Goal: Task Accomplishment & Management: Manage account settings

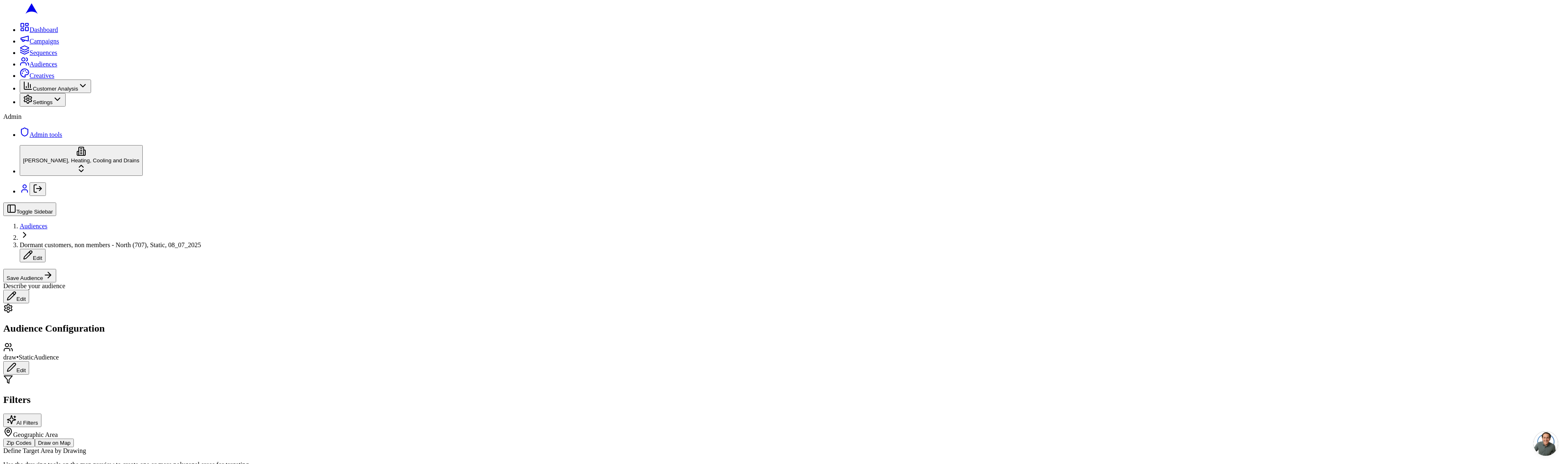
click at [506, 342] on div at bounding box center [783, 342] width 1561 height 0
click at [29, 361] on button "Edit" at bounding box center [16, 368] width 26 height 13
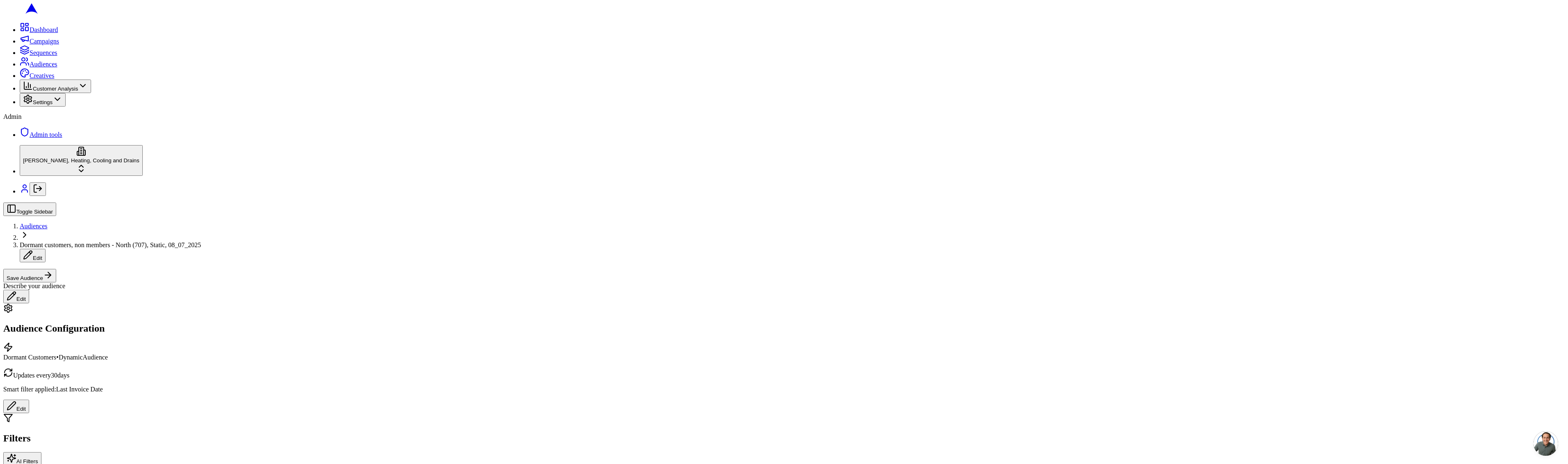
scroll to position [119, 0]
click at [215, 342] on input "19" at bounding box center [204, 338] width 23 height 9
click at [215, 342] on input "20" at bounding box center [204, 338] width 23 height 9
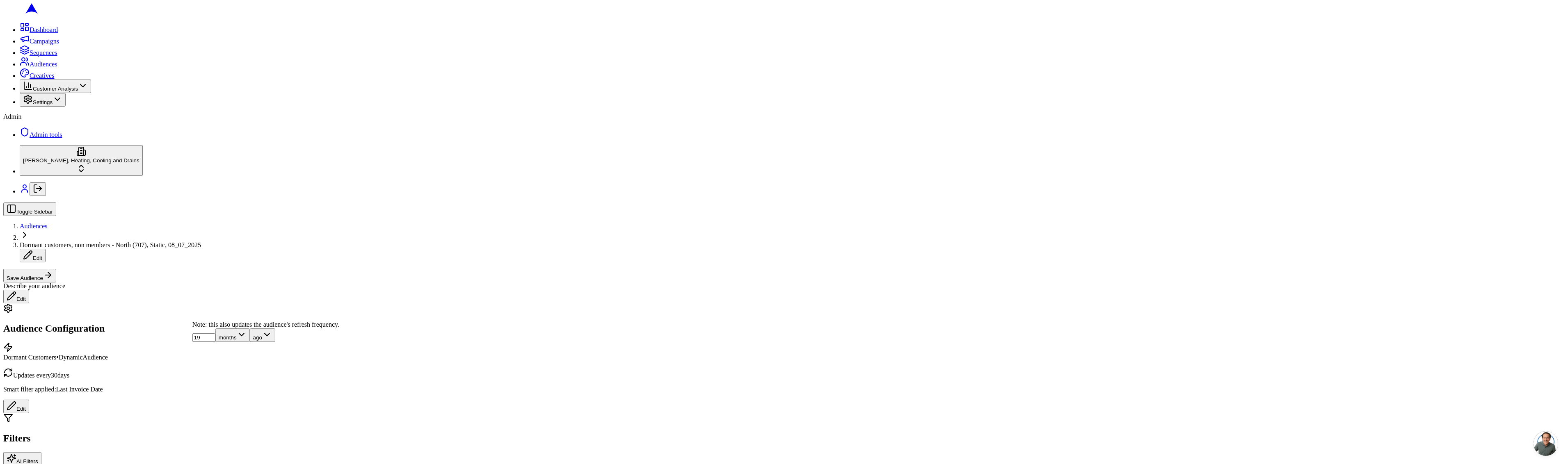
click at [215, 342] on input "19" at bounding box center [204, 338] width 23 height 9
type input "18"
click at [215, 342] on input "18" at bounding box center [204, 338] width 23 height 9
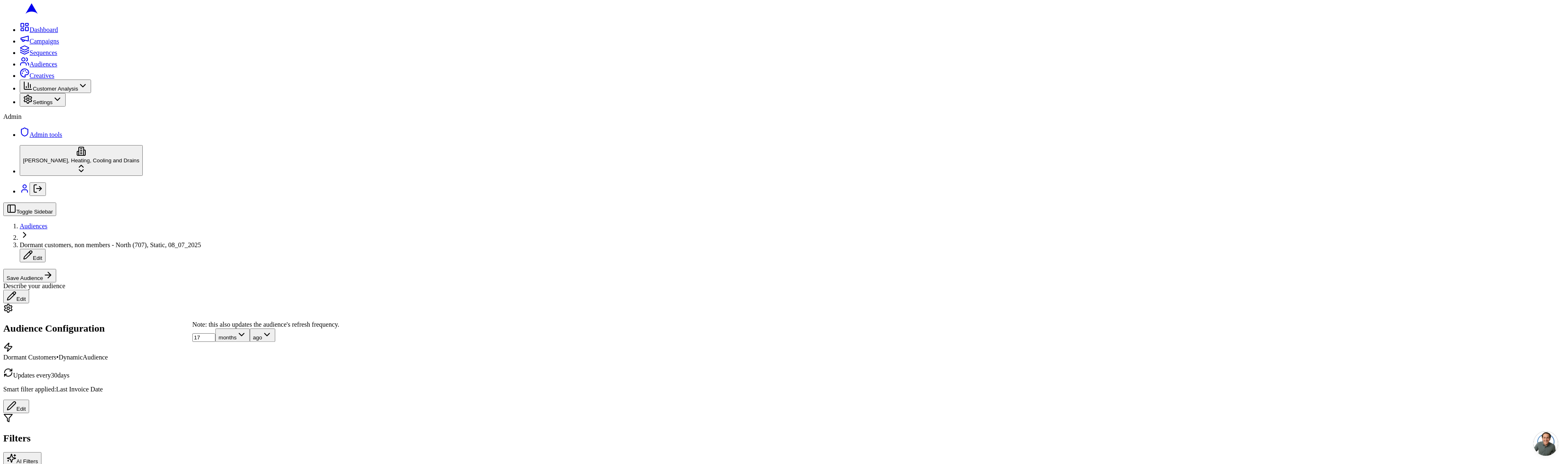
click at [215, 342] on input "17" at bounding box center [204, 338] width 23 height 9
type input "18"
click at [215, 342] on input "18" at bounding box center [204, 338] width 23 height 9
click at [73, 203] on div "Toggle Sidebar Audiences Dormant customers, non members - North (707), Static, …" at bounding box center [783, 242] width 1561 height 80
click at [47, 223] on span "Audiences" at bounding box center [33, 226] width 28 height 7
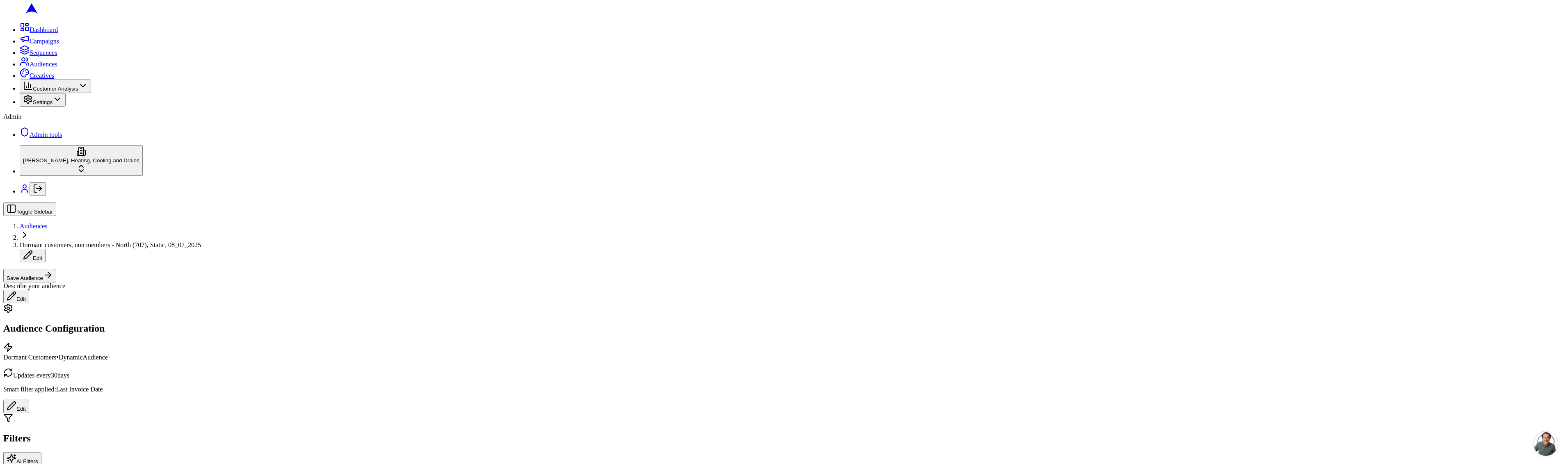
click at [47, 223] on span "Audiences" at bounding box center [33, 226] width 28 height 7
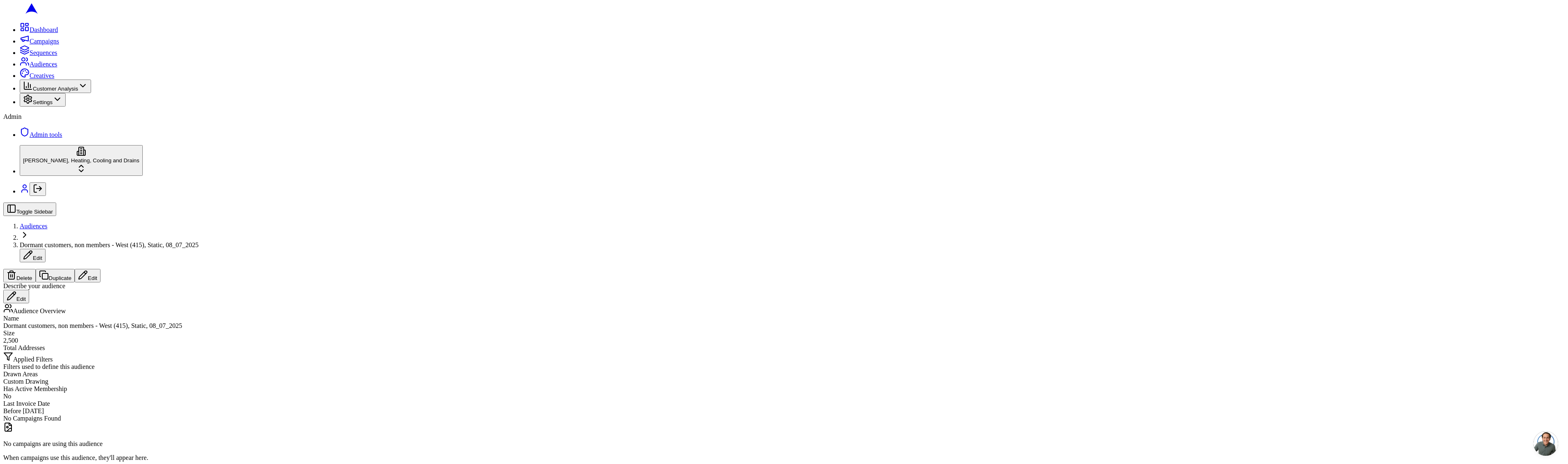
click at [47, 223] on span "Audiences" at bounding box center [33, 226] width 28 height 7
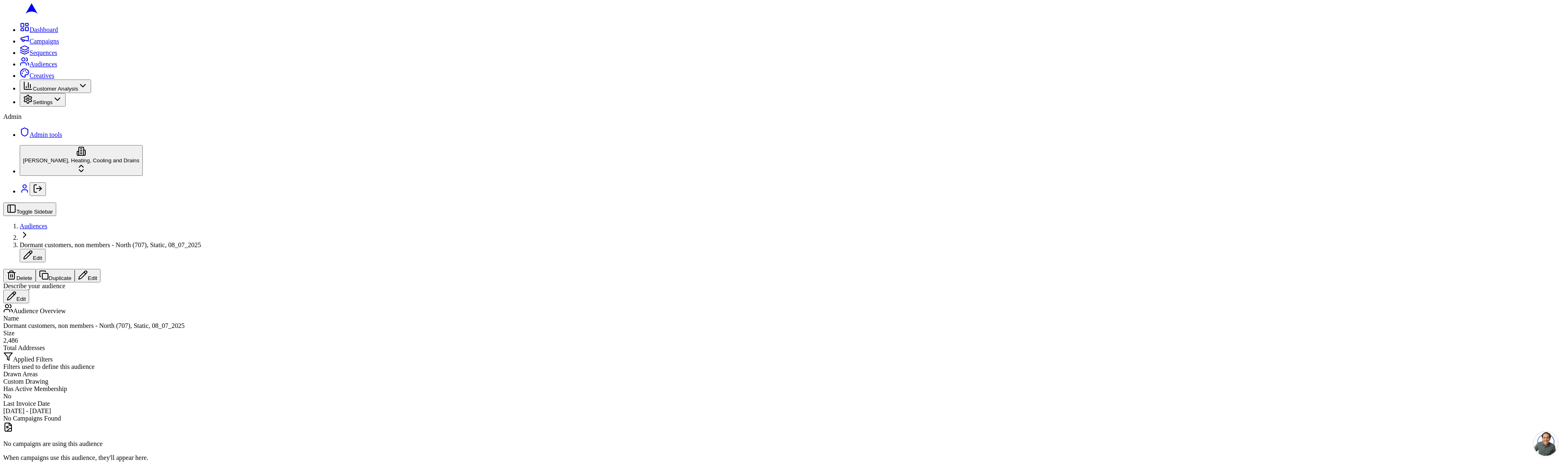
scroll to position [2, 0]
click at [47, 223] on span "Audiences" at bounding box center [33, 226] width 28 height 7
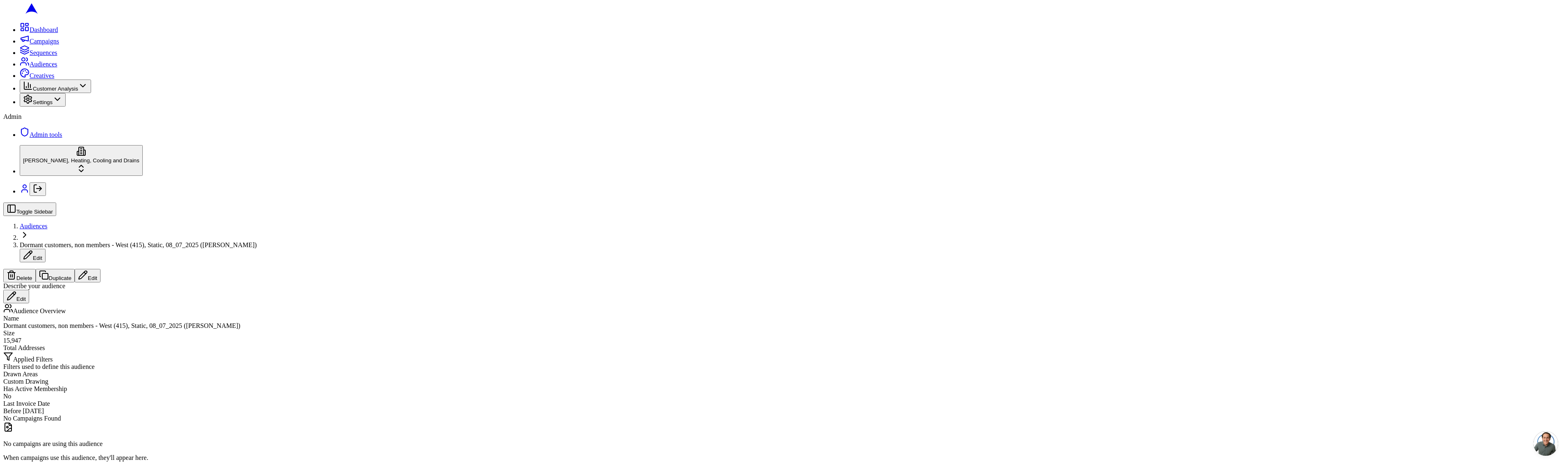
click at [709, 315] on div "Name Dormant customers, non members - West (415), Static, 08_07_2025 (Sacha) Si…" at bounding box center [783, 333] width 1561 height 37
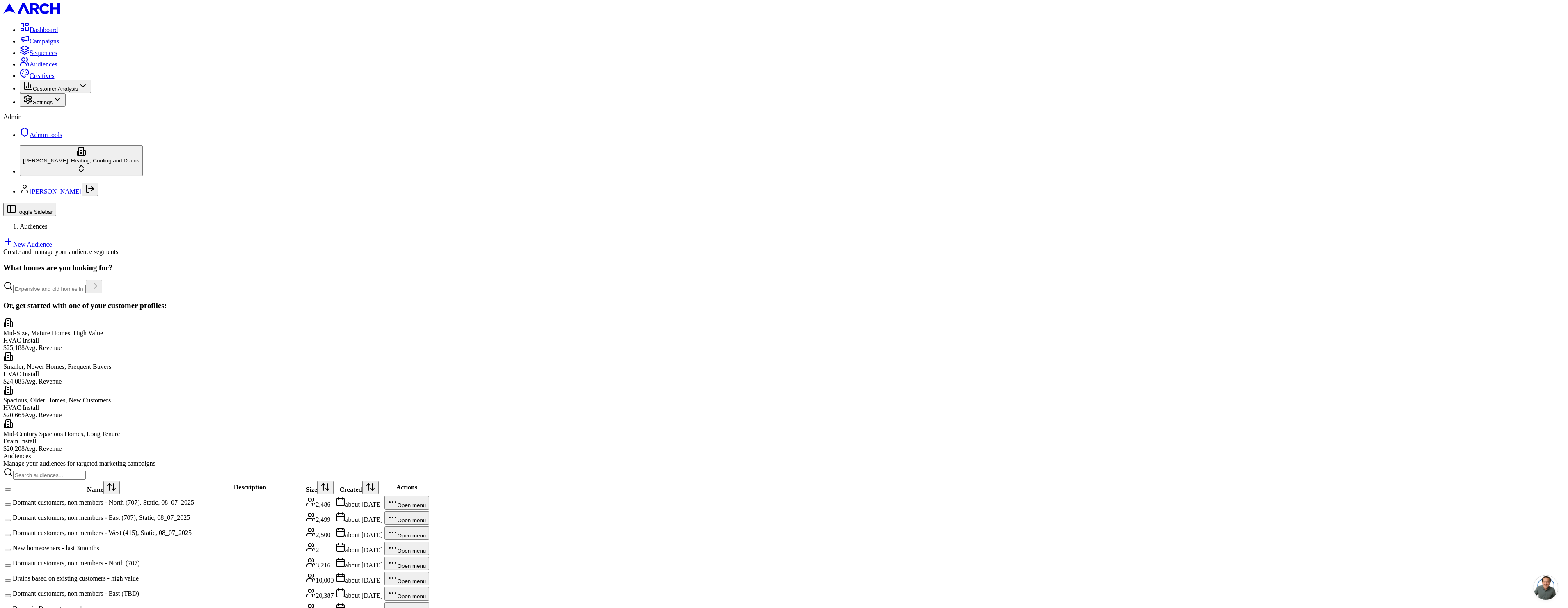
click at [379, 264] on main "What homes are you looking for? Or, get started with one of your customer profi…" at bounding box center [783, 478] width 1561 height 430
click at [1537, 287] on html "Dashboard Campaigns Sequences Audiences Creatives Customer Analysis Settings Ad…" at bounding box center [784, 349] width 1568 height 699
click at [1511, 312] on div "View Details" at bounding box center [1507, 308] width 37 height 7
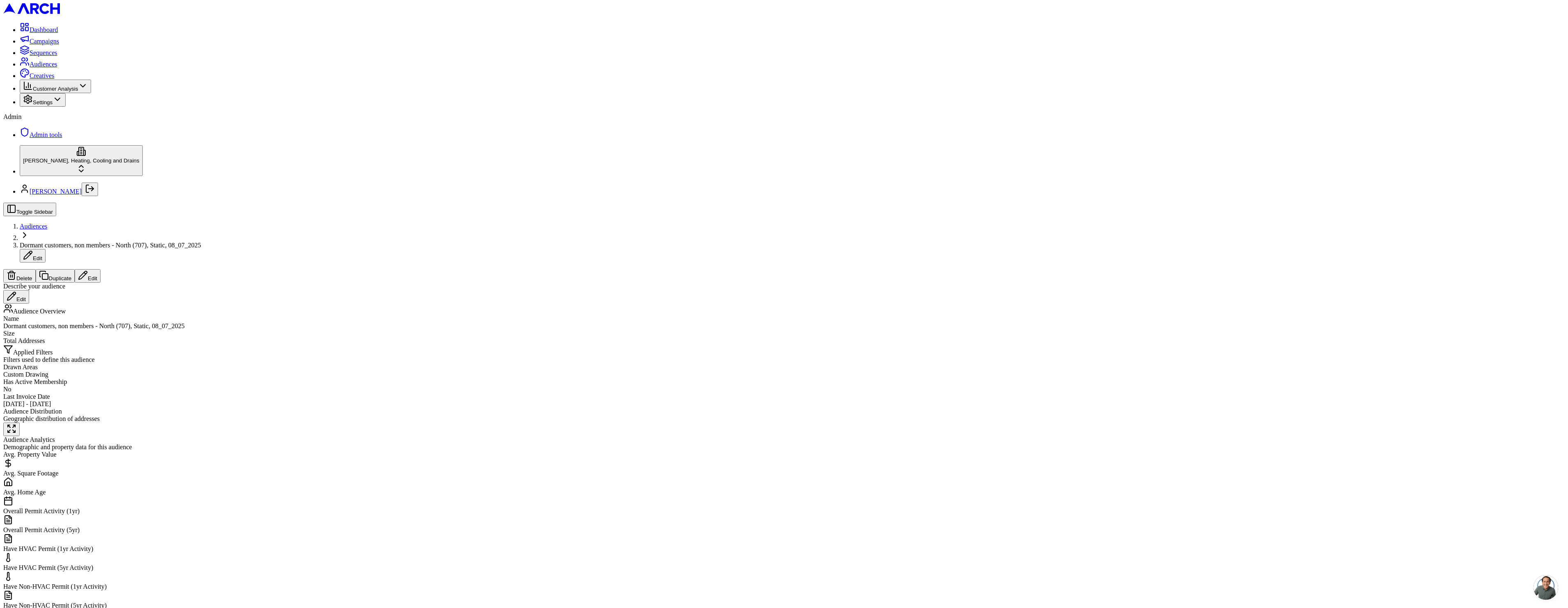
click at [75, 269] on button "Duplicate" at bounding box center [55, 276] width 40 height 13
click at [47, 223] on span "Audiences" at bounding box center [33, 226] width 28 height 7
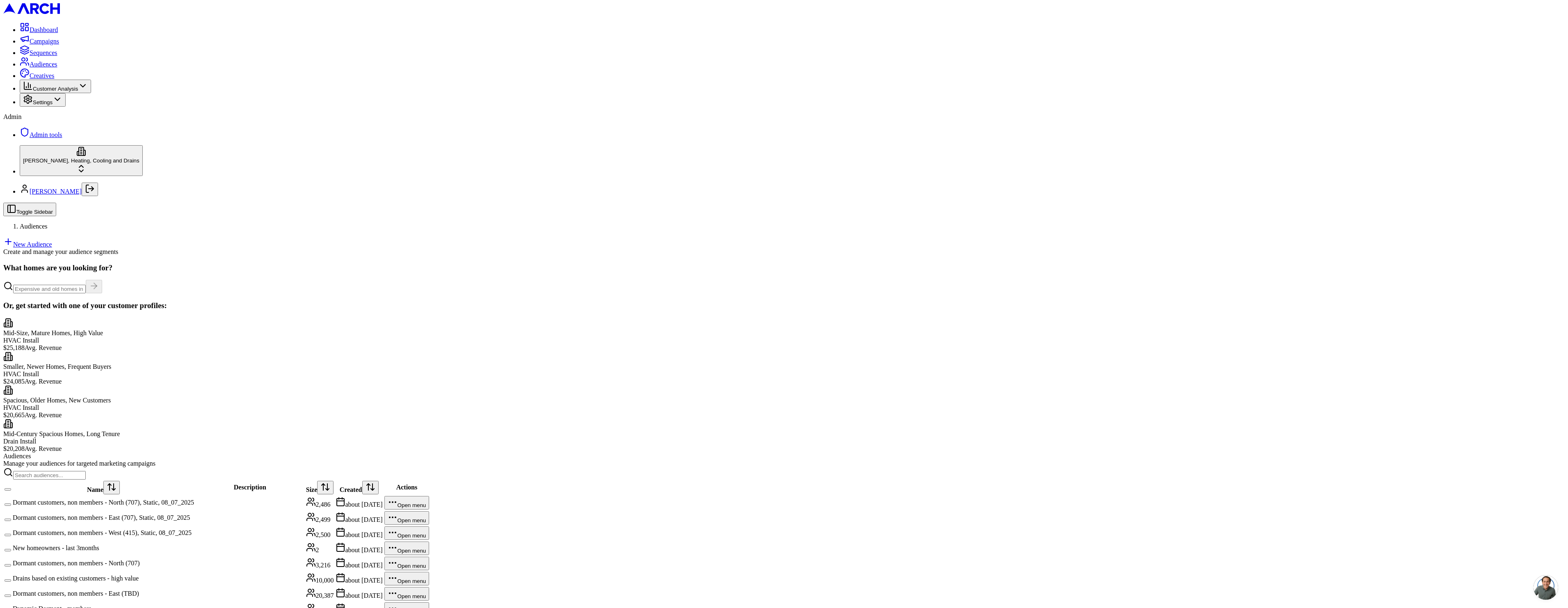
click at [293, 264] on main "What homes are you looking for? Or, get started with one of your customer profi…" at bounding box center [783, 478] width 1561 height 430
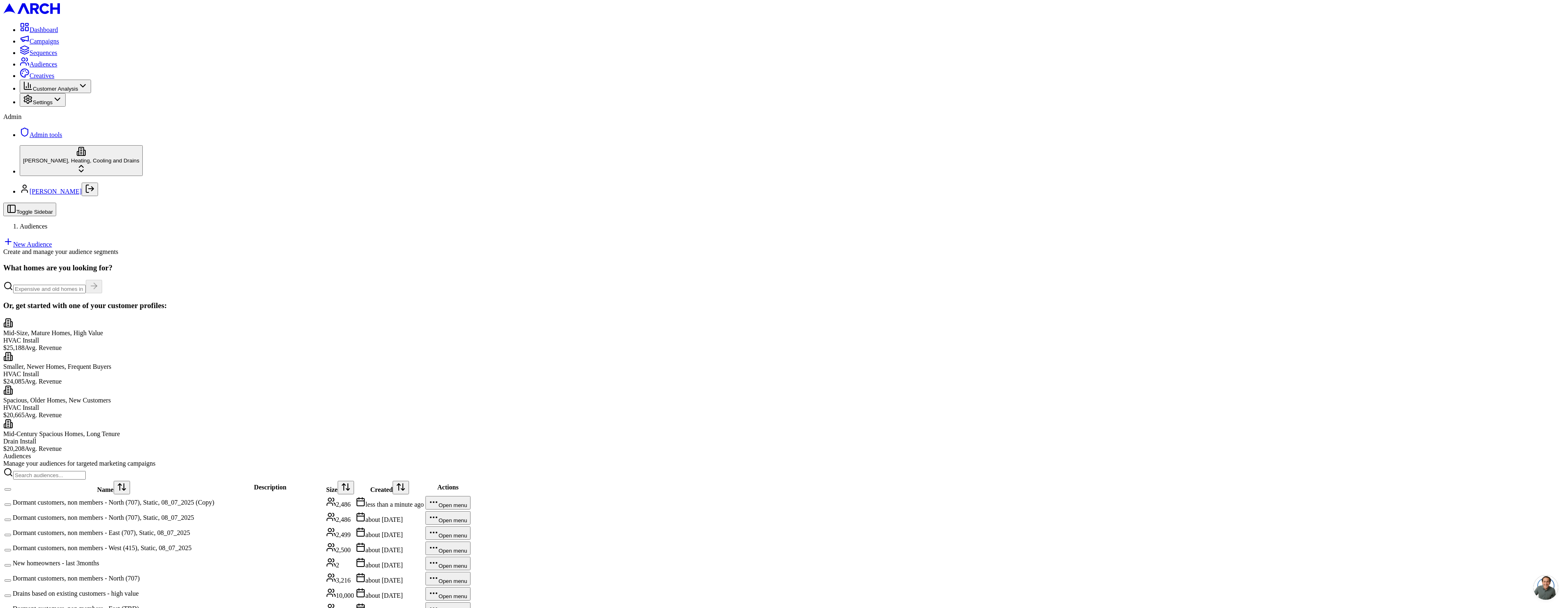
click at [214, 495] on td "Dormant customers, non members - North (707), Static, 08_07_2025 (Copy)" at bounding box center [113, 503] width 202 height 15
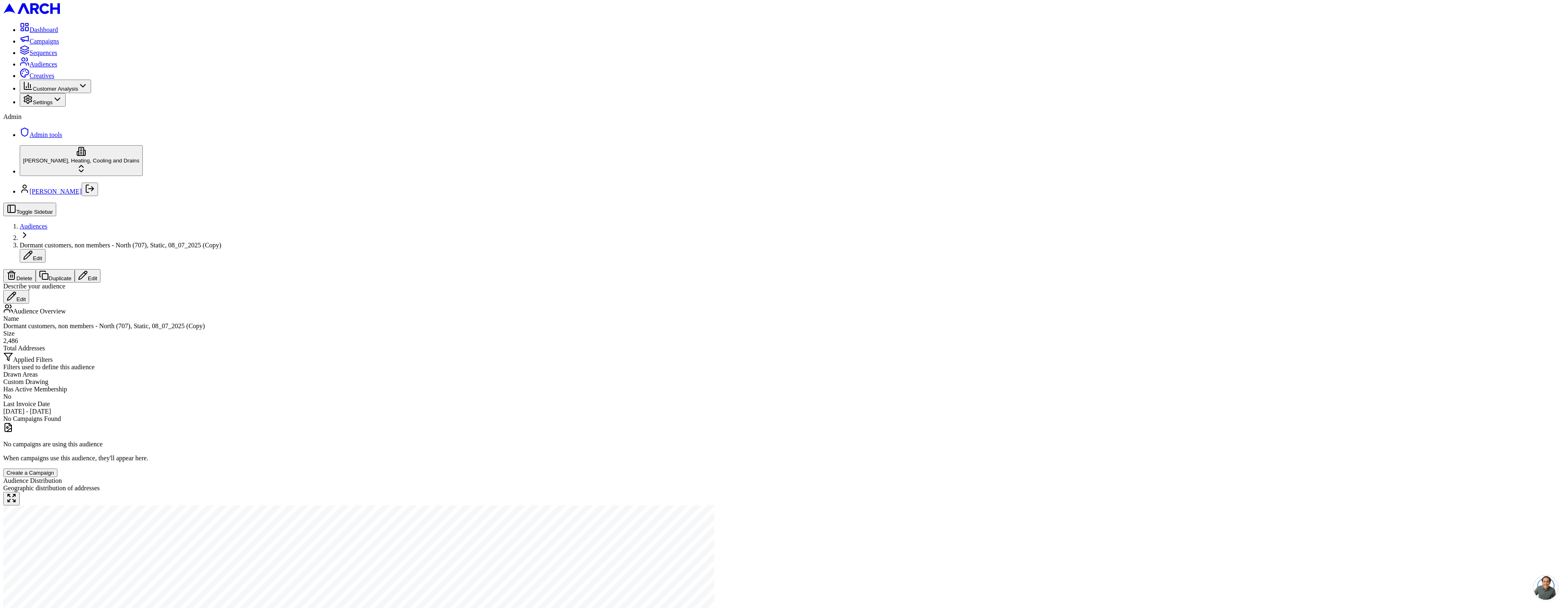
click at [221, 242] on span "Dormant customers, non members - North (707), Static, 08_07_2025 (Copy)" at bounding box center [120, 245] width 201 height 7
type input "Dormant customers, non members - North (707), Static, 08_07_2025 (test Sacha)"
click at [100, 269] on button "Edit" at bounding box center [88, 276] width 26 height 13
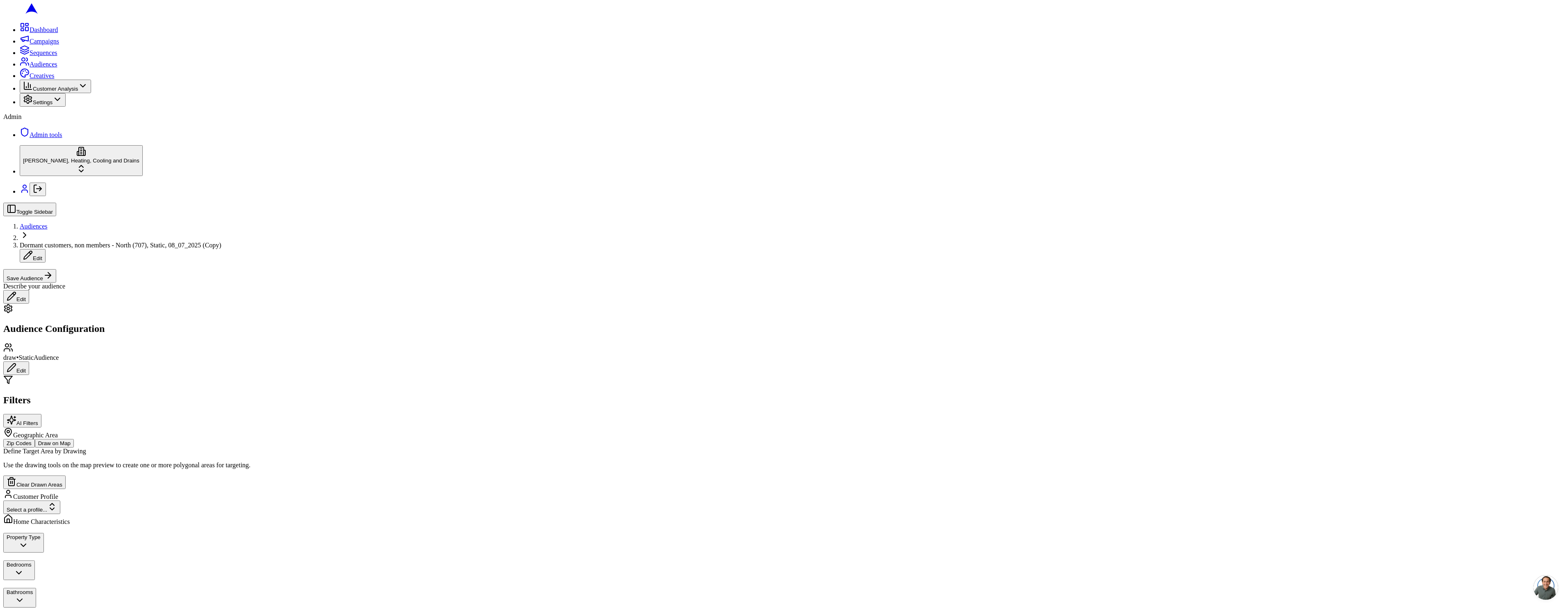
click at [29, 362] on button "Edit" at bounding box center [16, 368] width 26 height 13
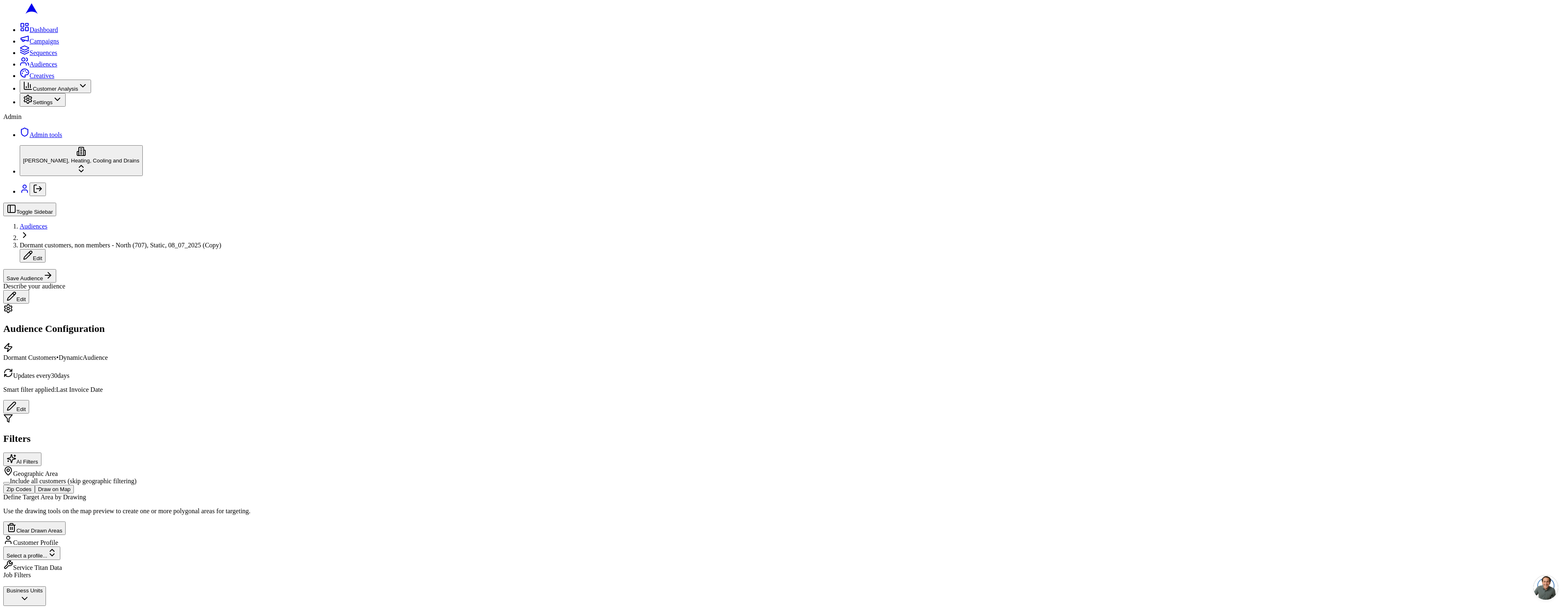
click at [29, 400] on button "Edit" at bounding box center [16, 407] width 26 height 13
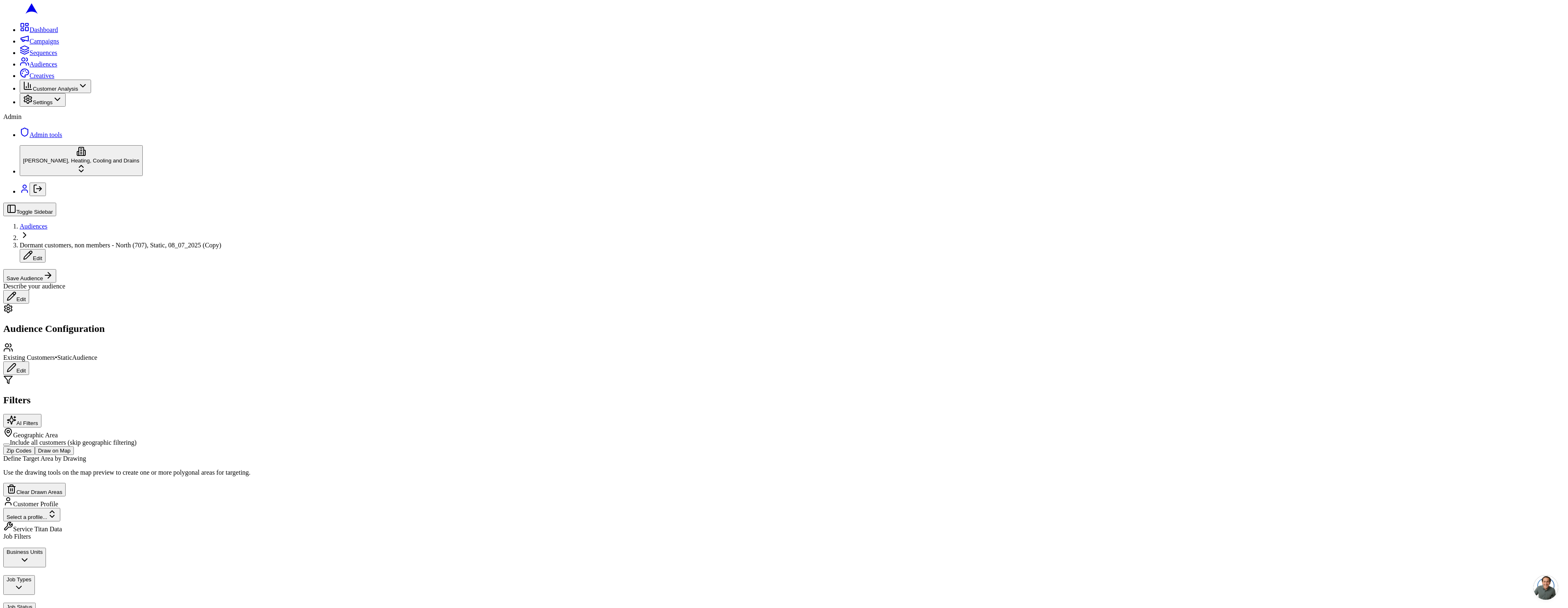
scroll to position [260, 0]
click at [47, 223] on span "Audiences" at bounding box center [33, 226] width 28 height 7
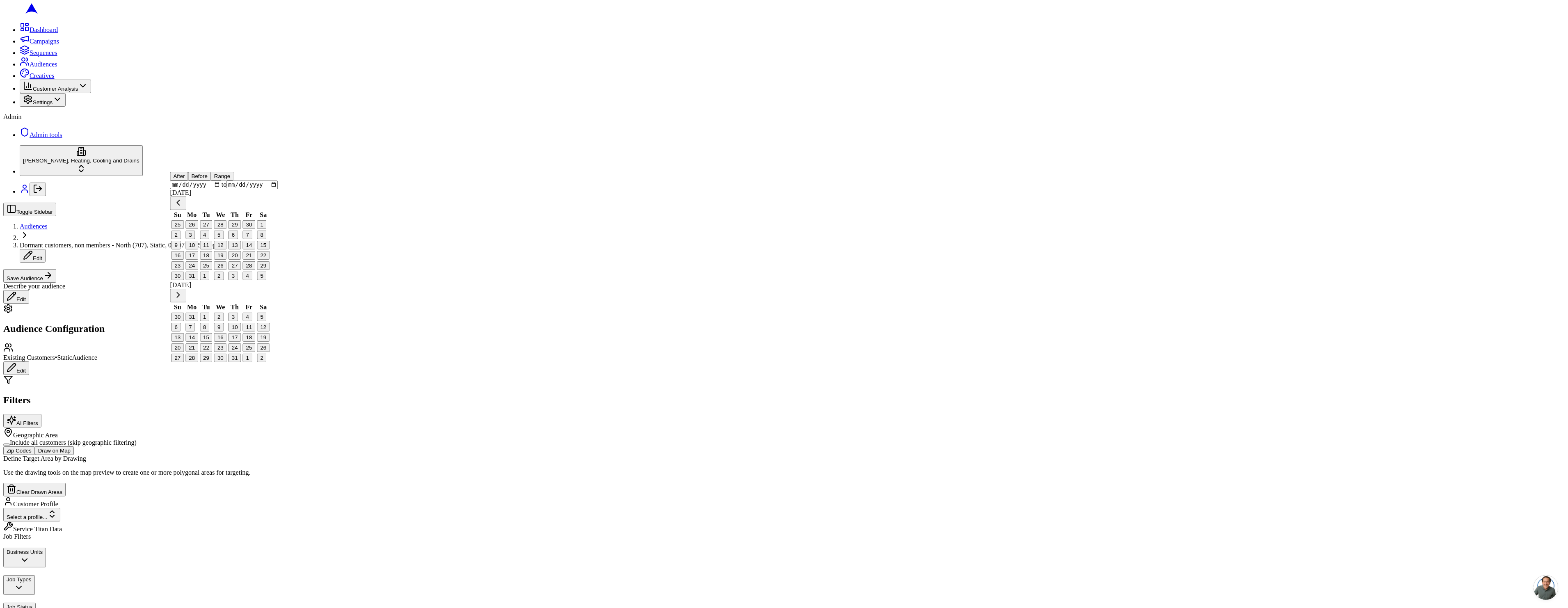
click at [217, 189] on input "2023-07-11" at bounding box center [195, 185] width 51 height 9
click at [212, 250] on button "11" at bounding box center [206, 245] width 13 height 9
type input "2023-07-11"
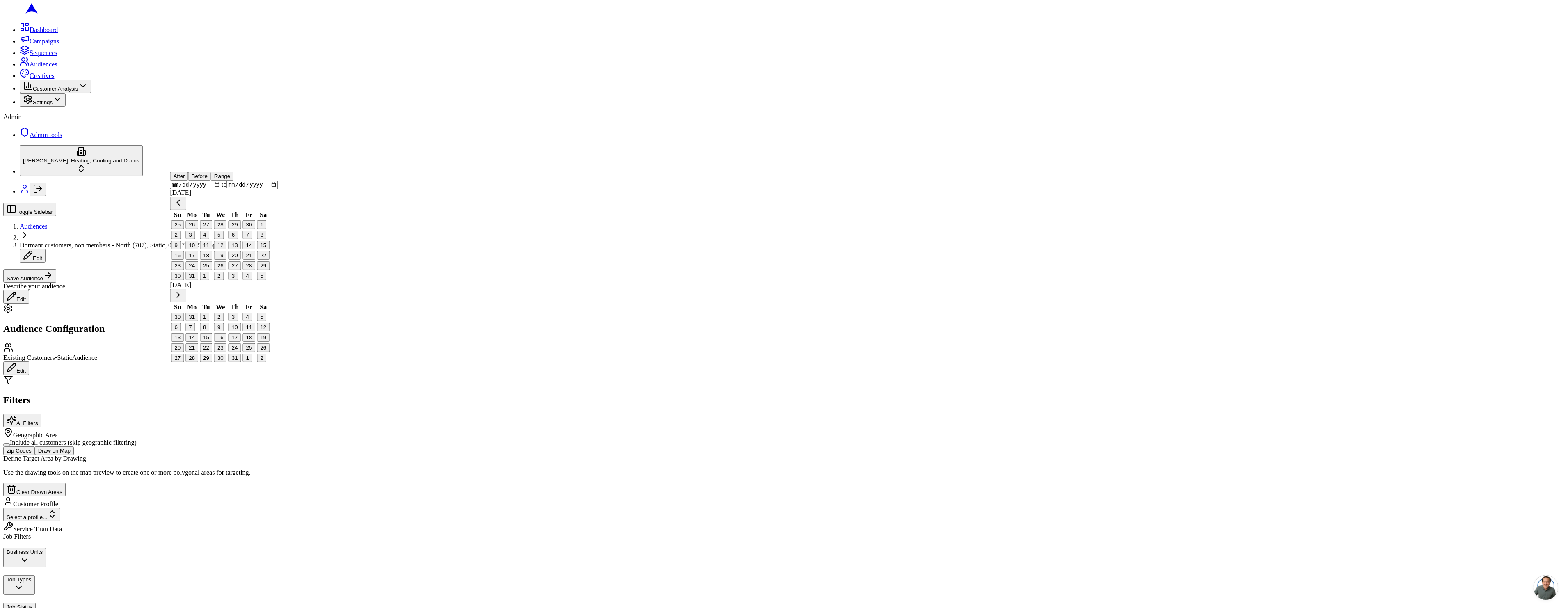
click at [278, 189] on input "date" at bounding box center [252, 185] width 51 height 9
click at [264, 189] on input "date" at bounding box center [252, 185] width 51 height 9
click at [186, 288] on button "Go to next month" at bounding box center [178, 295] width 16 height 13
click at [186, 279] on button "Go to next month" at bounding box center [178, 285] width 16 height 13
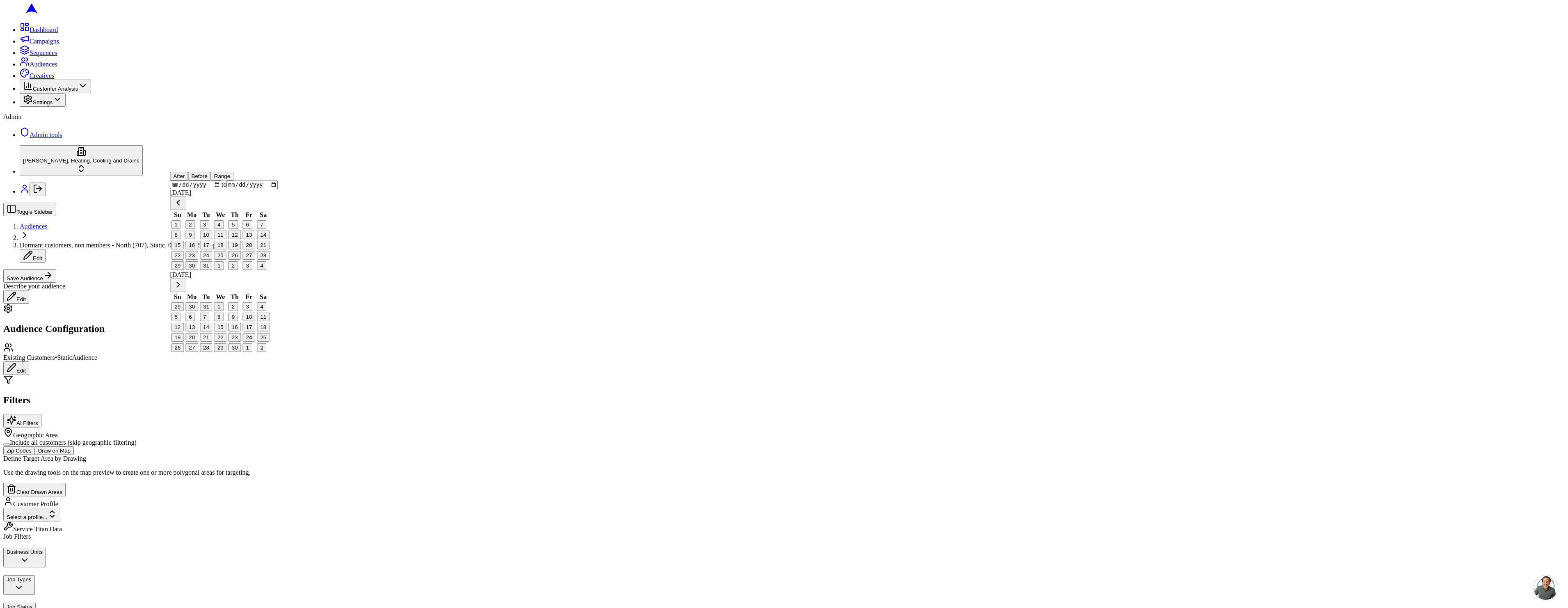
click at [186, 279] on button "Go to next month" at bounding box center [178, 285] width 16 height 13
click at [186, 288] on button "Go to next month" at bounding box center [178, 295] width 16 height 13
click at [186, 279] on button "Go to next month" at bounding box center [178, 285] width 16 height 13
click at [223, 239] on button "7" at bounding box center [219, 235] width 10 height 9
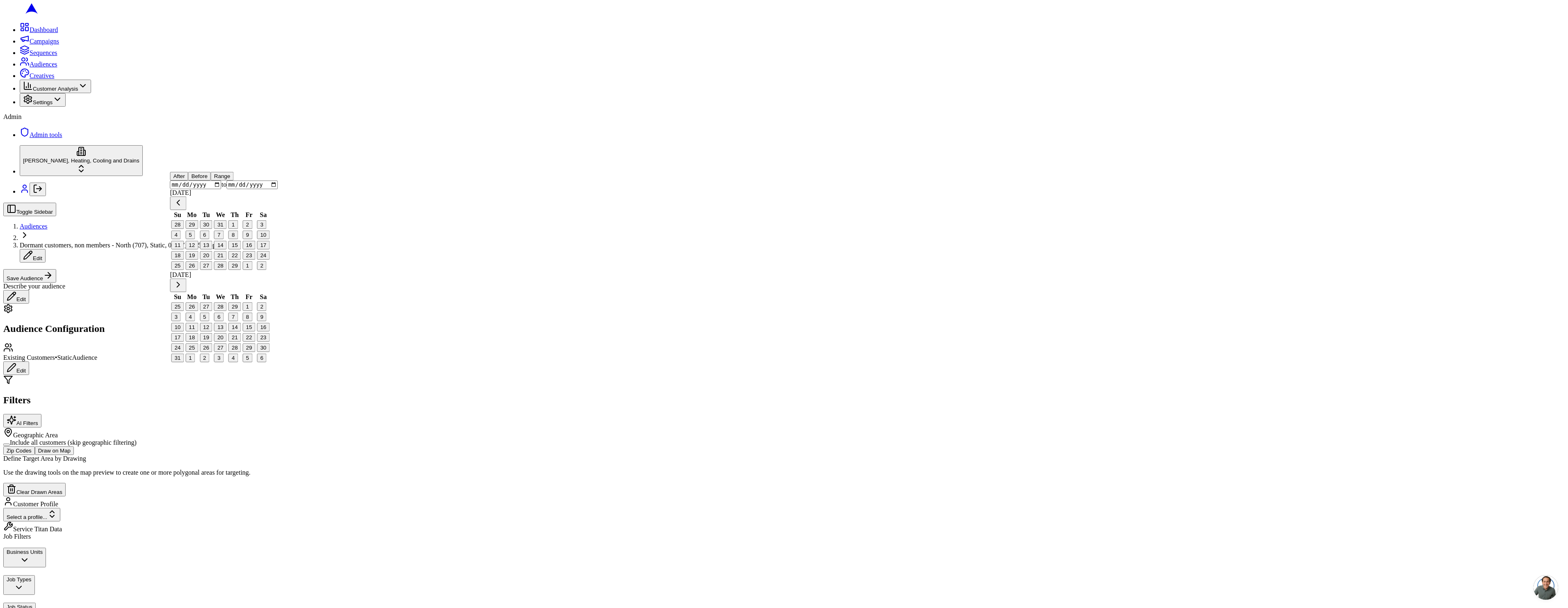
type input "2024-02-07"
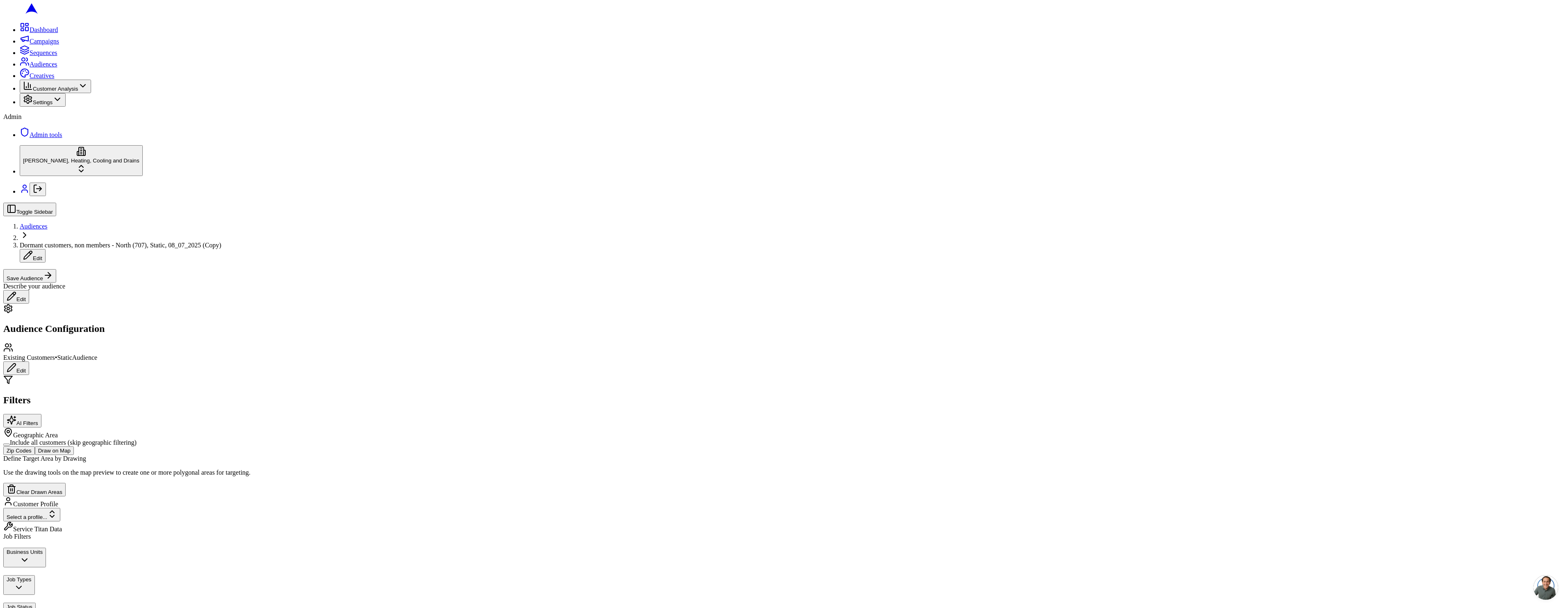
scroll to position [0, 0]
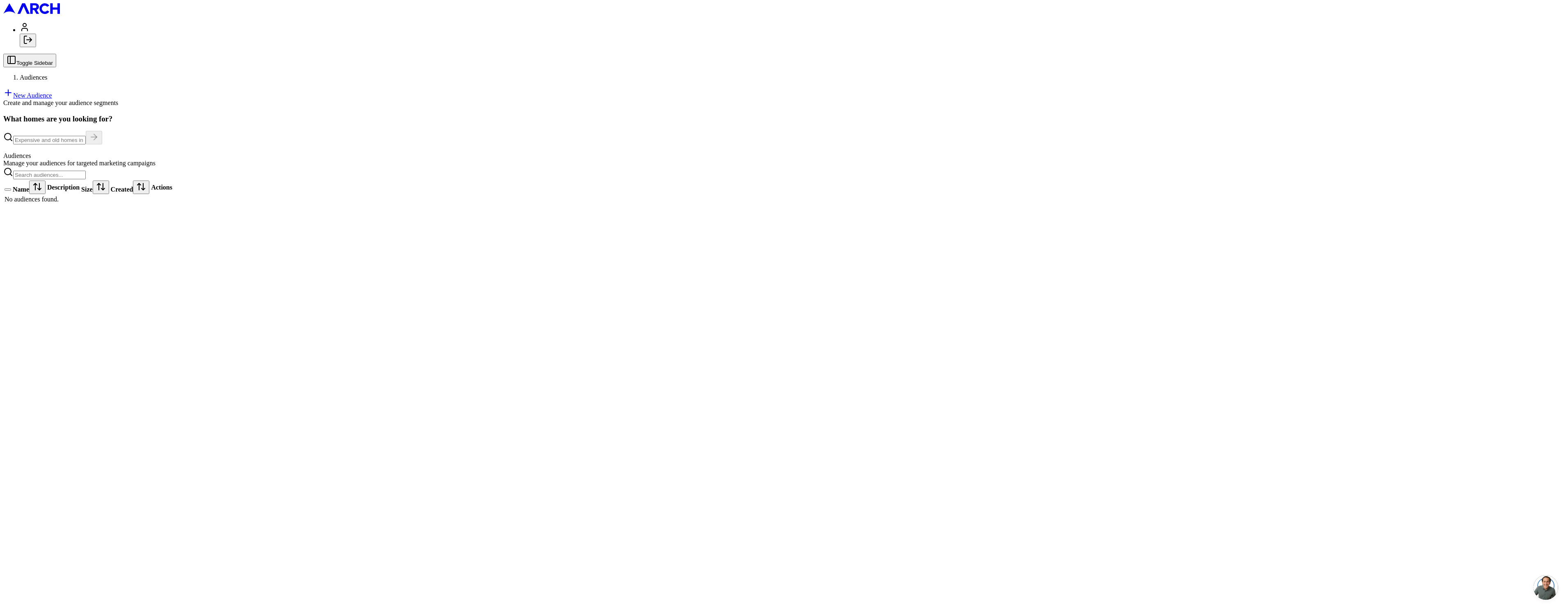
click at [412, 166] on main "What homes are you looking for? Audiences Manage your audiences for targeted ma…" at bounding box center [783, 159] width 1561 height 90
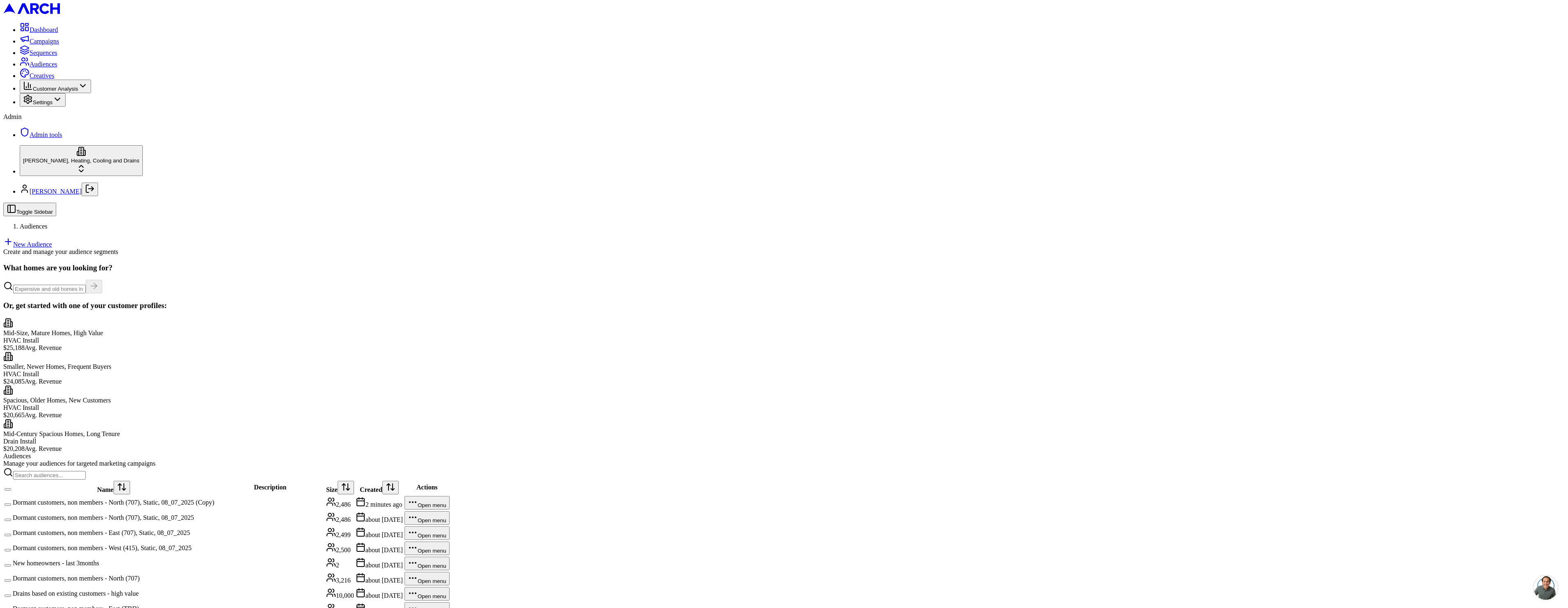
click at [214, 495] on td "Dormant customers, non members - North (707), Static, 08_07_2025 (Copy)" at bounding box center [113, 503] width 202 height 15
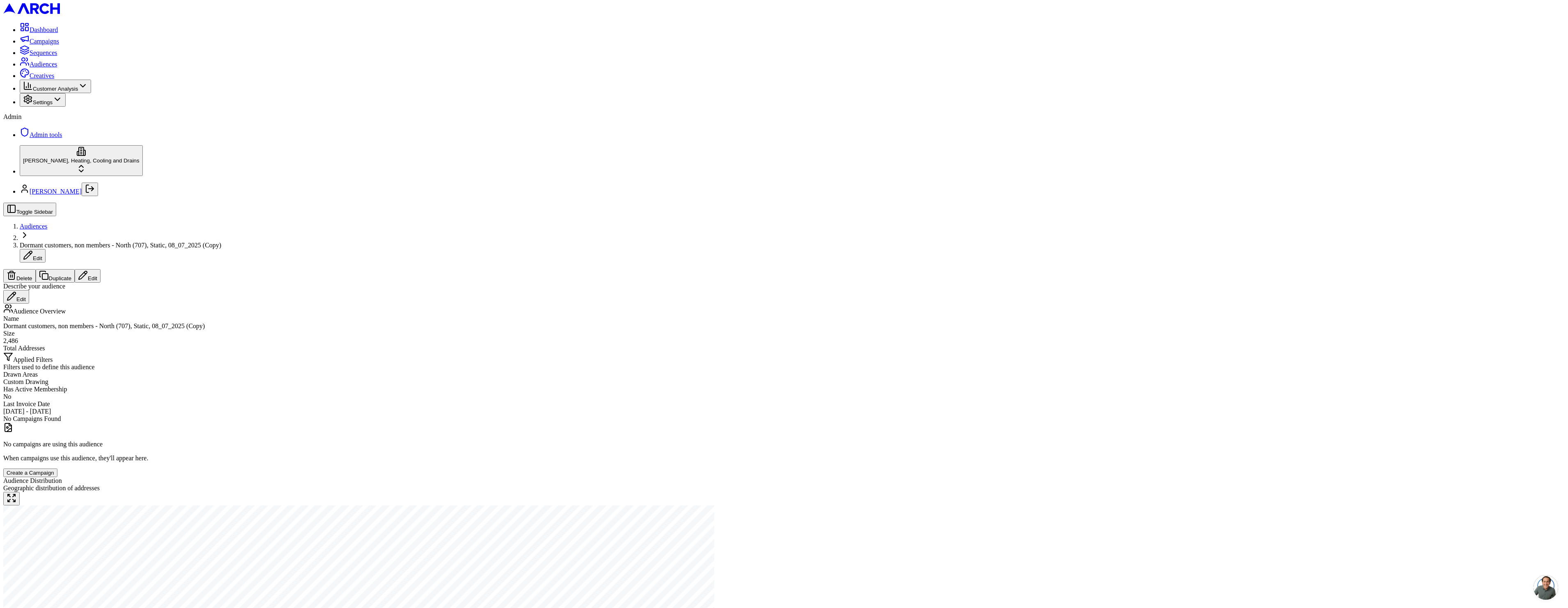
click at [47, 223] on span "Audiences" at bounding box center [33, 226] width 28 height 7
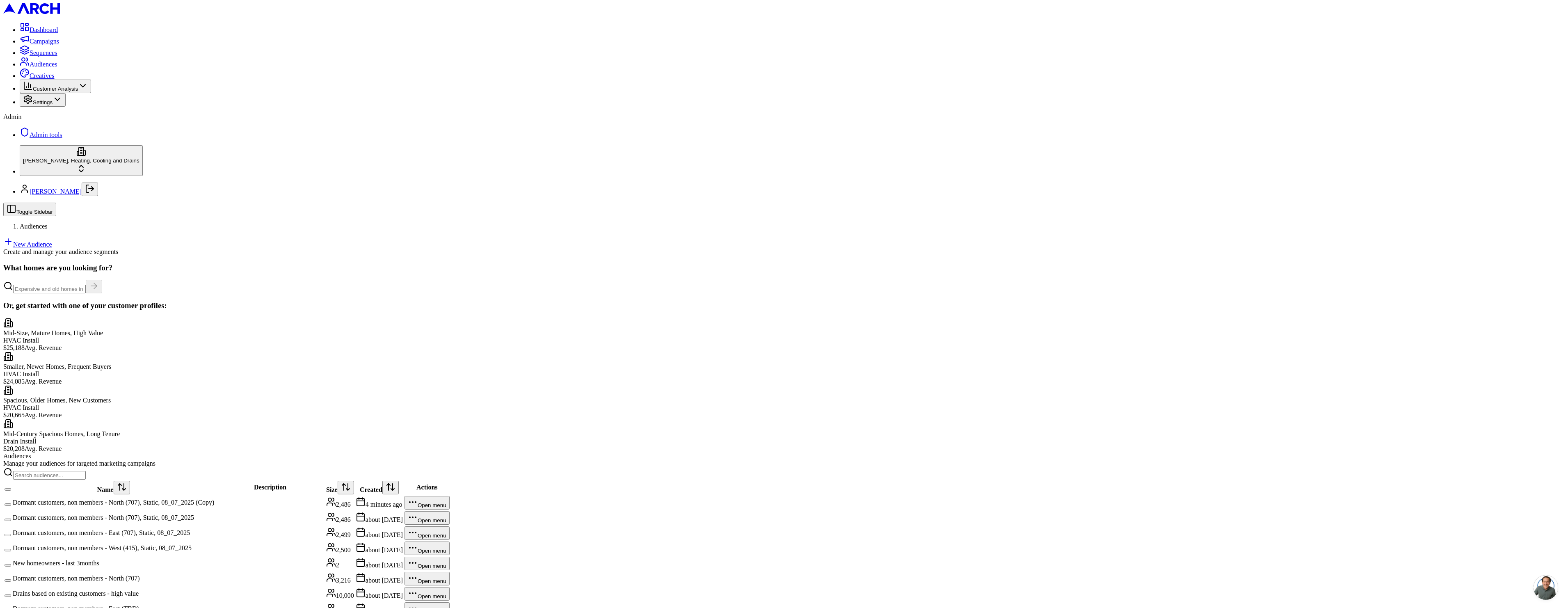
click at [214, 541] on td "Dormant customers, non members - West (415), Static, 08_07_2025" at bounding box center [113, 548] width 202 height 15
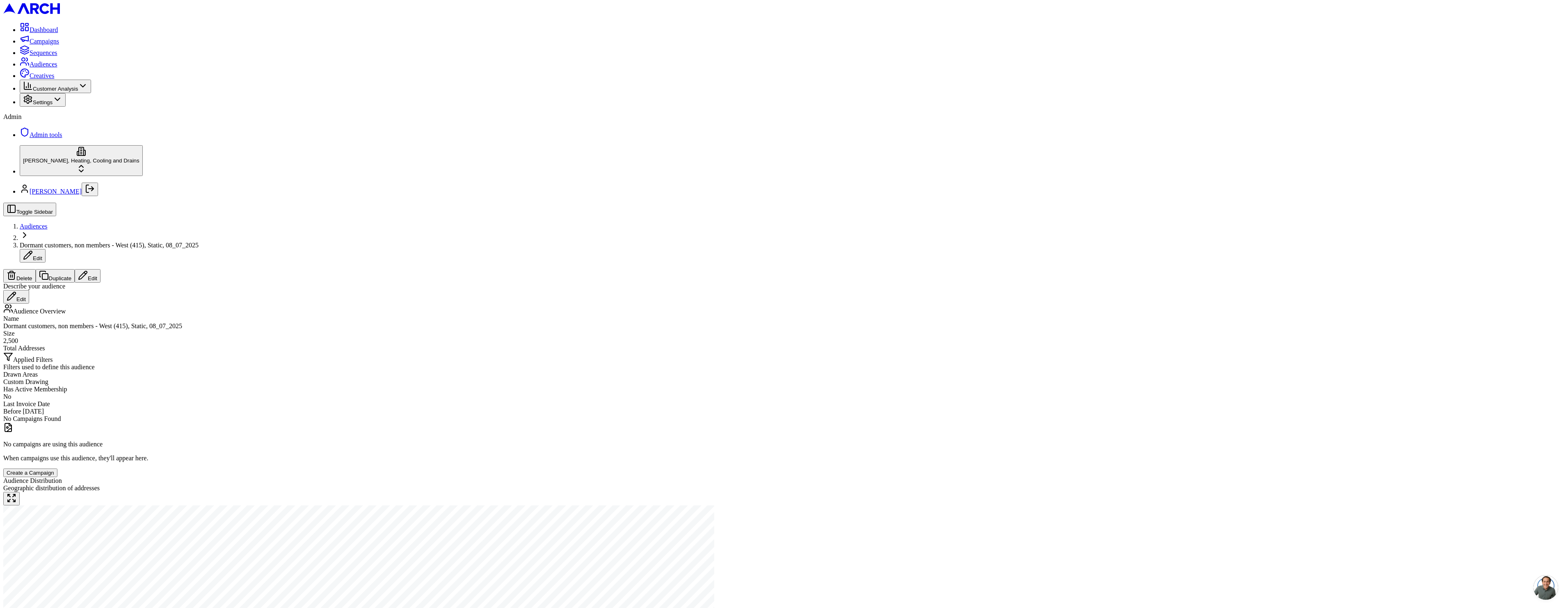
scroll to position [2, 0]
click at [75, 269] on button "Duplicate" at bounding box center [55, 276] width 40 height 13
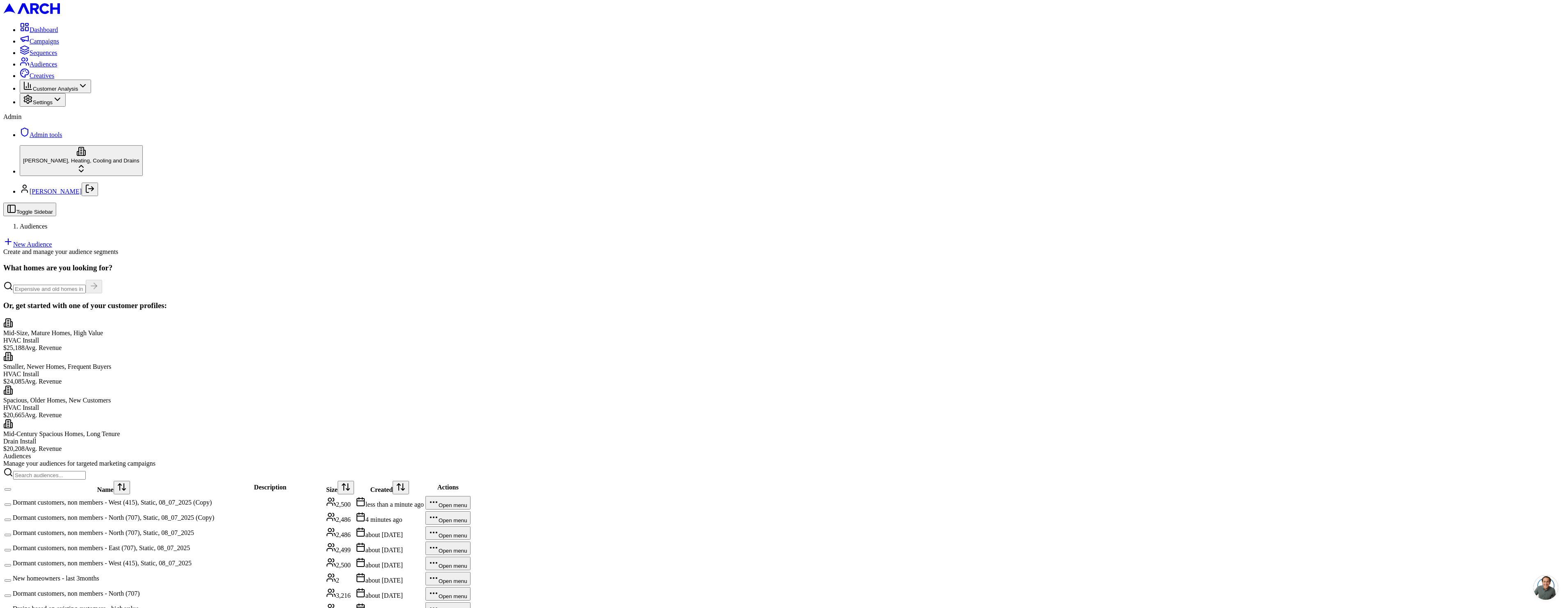
click at [214, 495] on td "Dormant customers, non members - West (415), Static, 08_07_2025 (Copy)" at bounding box center [113, 503] width 202 height 15
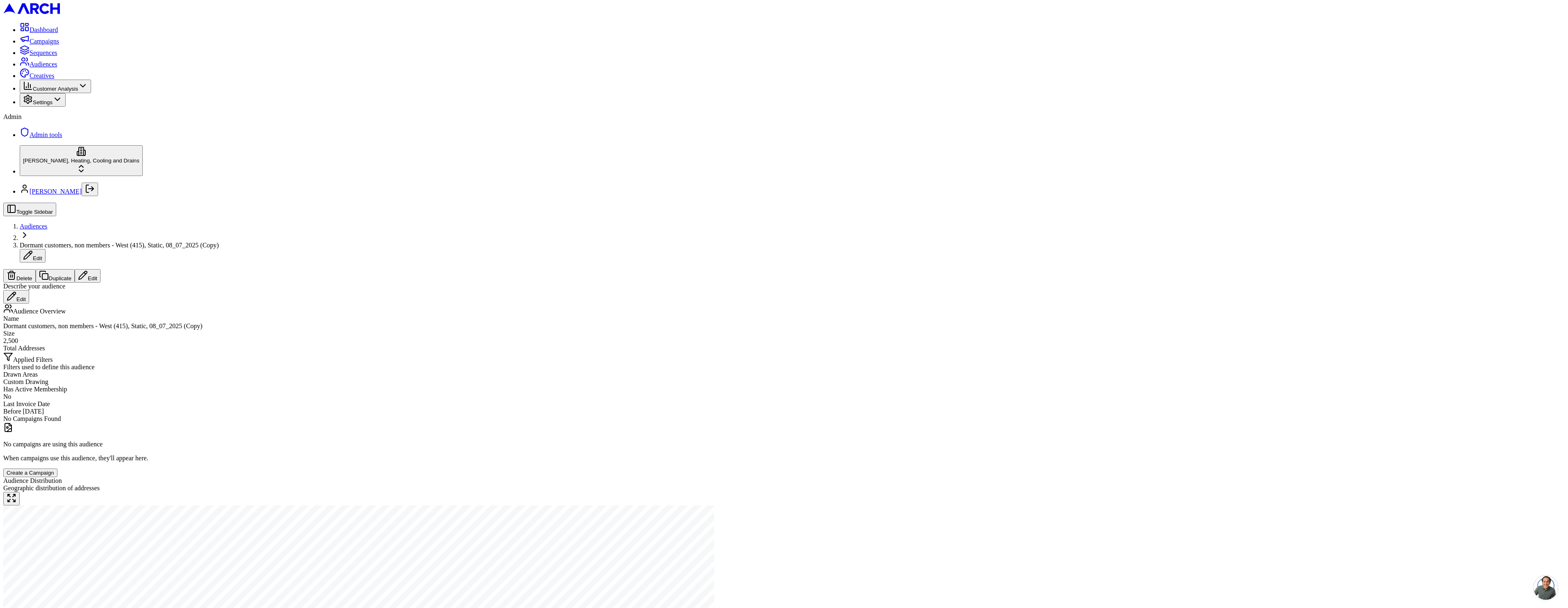
click at [219, 242] on span "Dormant customers, non members - West (415), Static, 08_07_2025 (Copy)" at bounding box center [119, 245] width 199 height 7
click at [93, 242] on input "Dormant customers, non members - West (415), Static, 08_07_2025 (Copy)" at bounding box center [55, 246] width 72 height 9
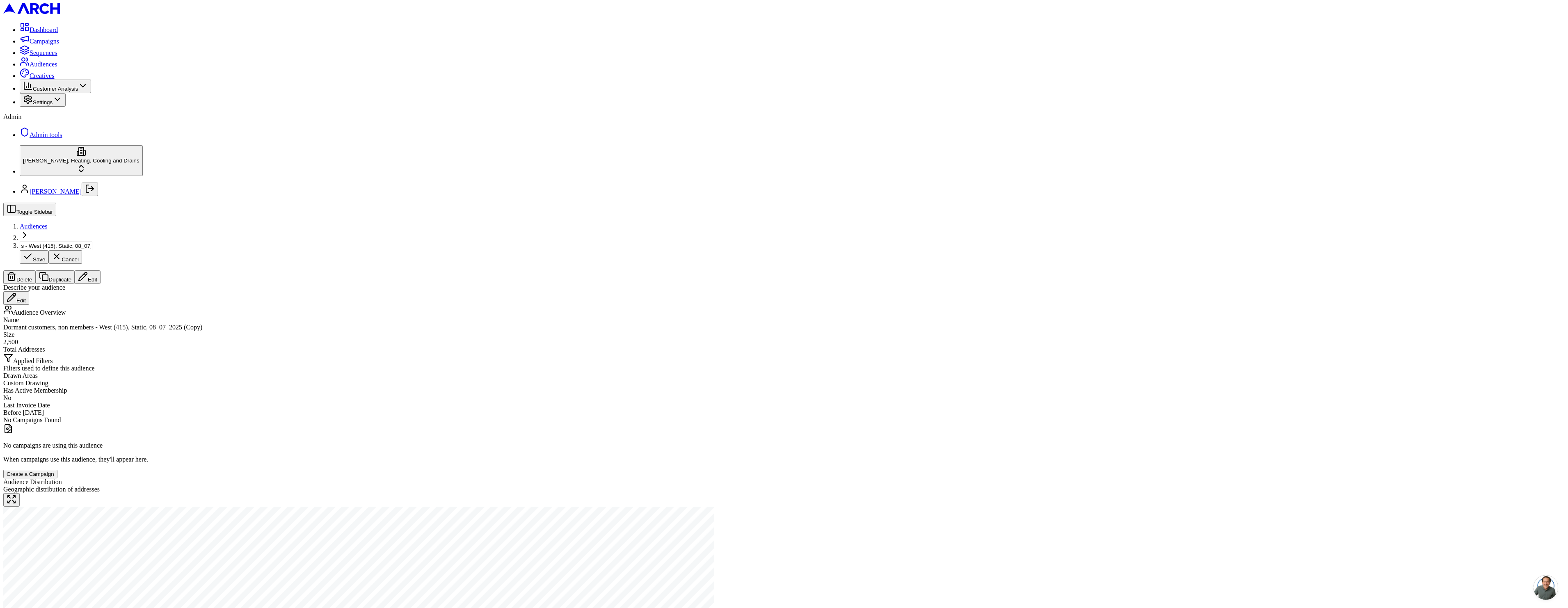
type input "Dormant customers, non members - West (415), Static, 08_07_2025 ([PERSON_NAME])"
click at [100, 269] on button "Edit" at bounding box center [88, 276] width 26 height 13
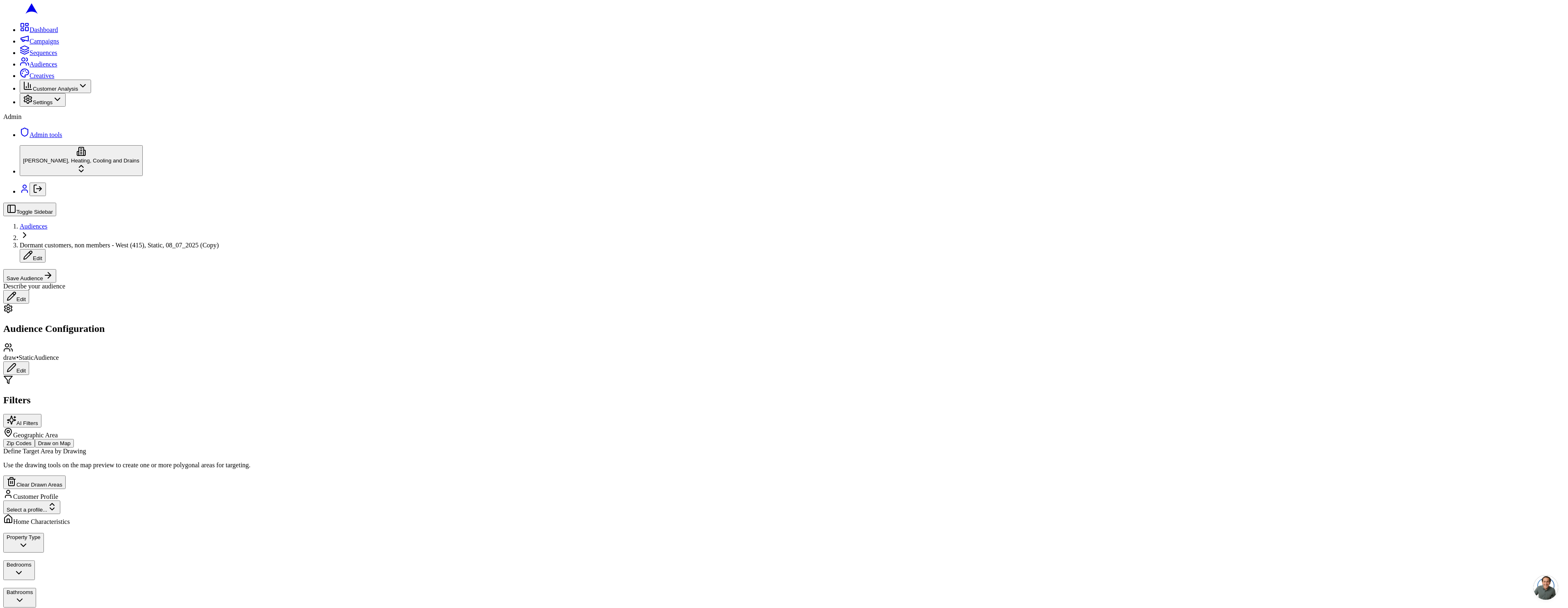
click at [219, 242] on span "Dormant customers, non members - West (415), Static, 08_07_2025 (Copy)" at bounding box center [119, 245] width 199 height 7
click at [93, 242] on input "Dormant customers, non members - West (415), Static, 08_07_2025 (Copy)" at bounding box center [55, 246] width 72 height 9
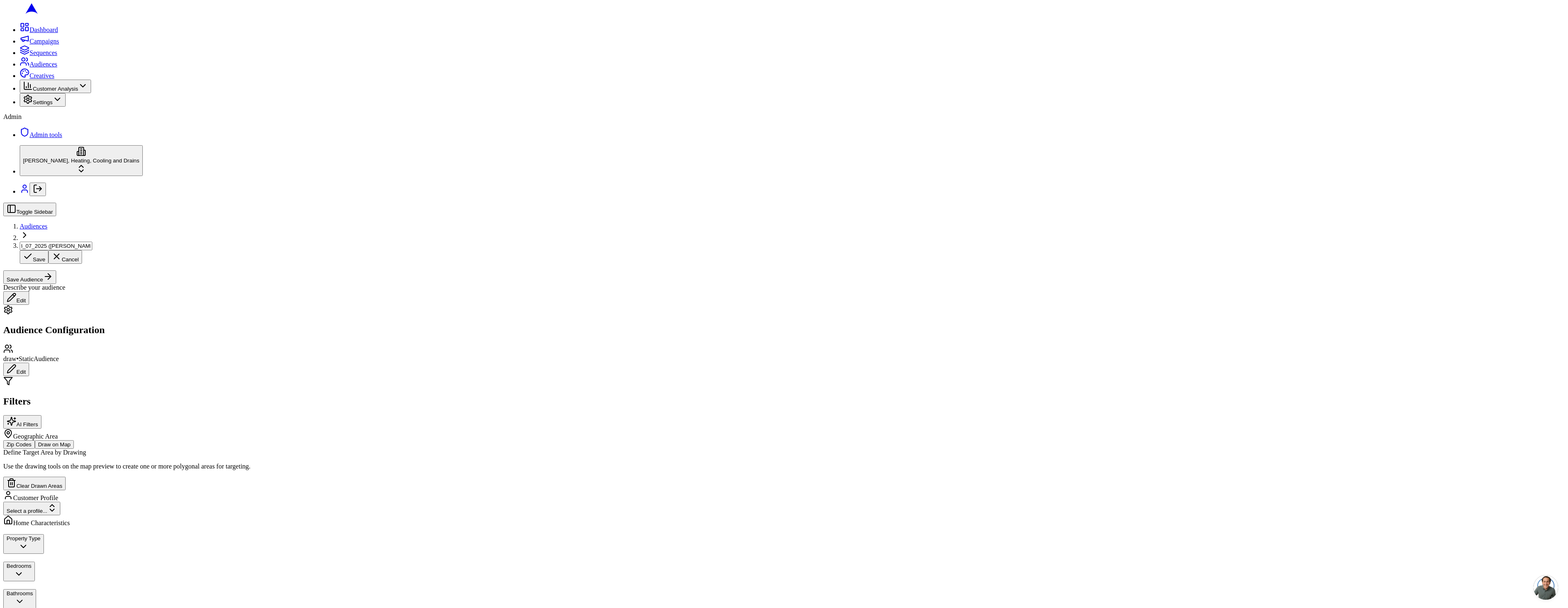
type input "Dormant customers, non members - West (415), Static, 08_07_2025 (Sacha)"
click at [93, 242] on input "Dormant customers, non members - West (415), Static, 08_07_2025 (Sacha)" at bounding box center [55, 246] width 72 height 9
click at [29, 376] on button "Edit" at bounding box center [16, 382] width 26 height 13
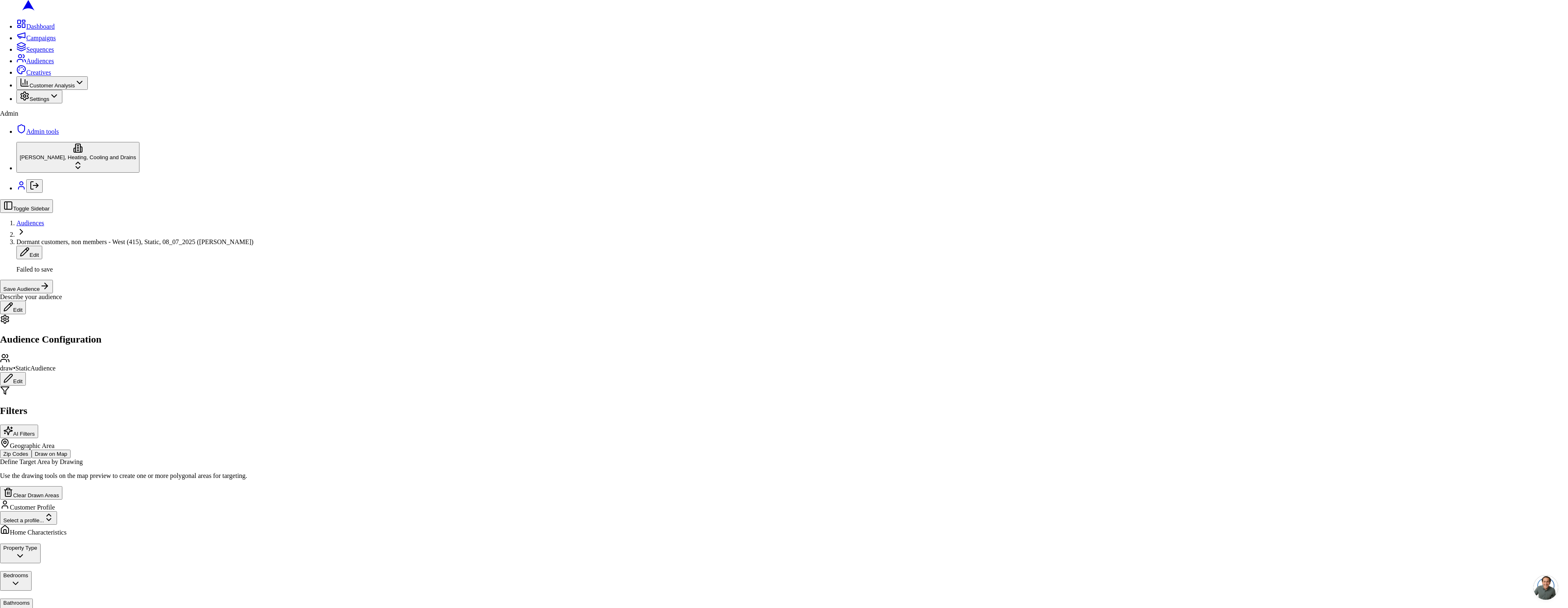
click at [56, 283] on button "Save Audience" at bounding box center [29, 290] width 53 height 13
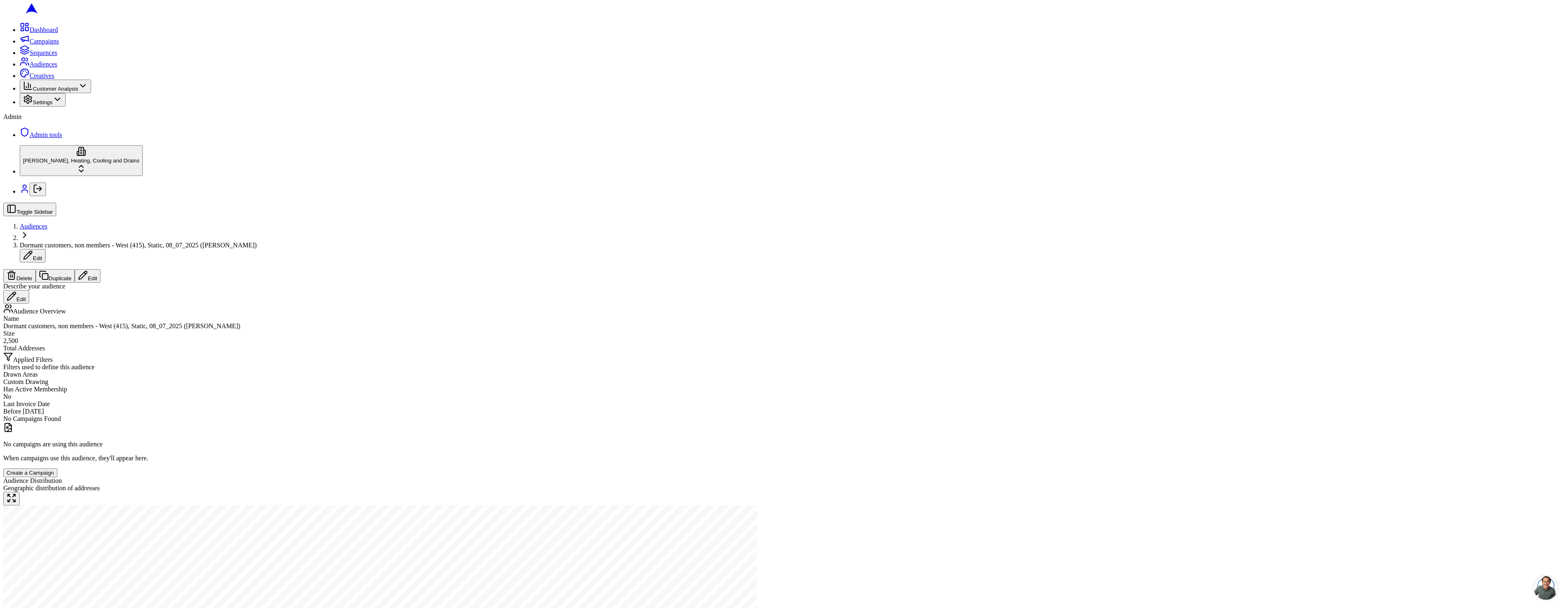
click at [100, 269] on button "Edit" at bounding box center [88, 276] width 26 height 13
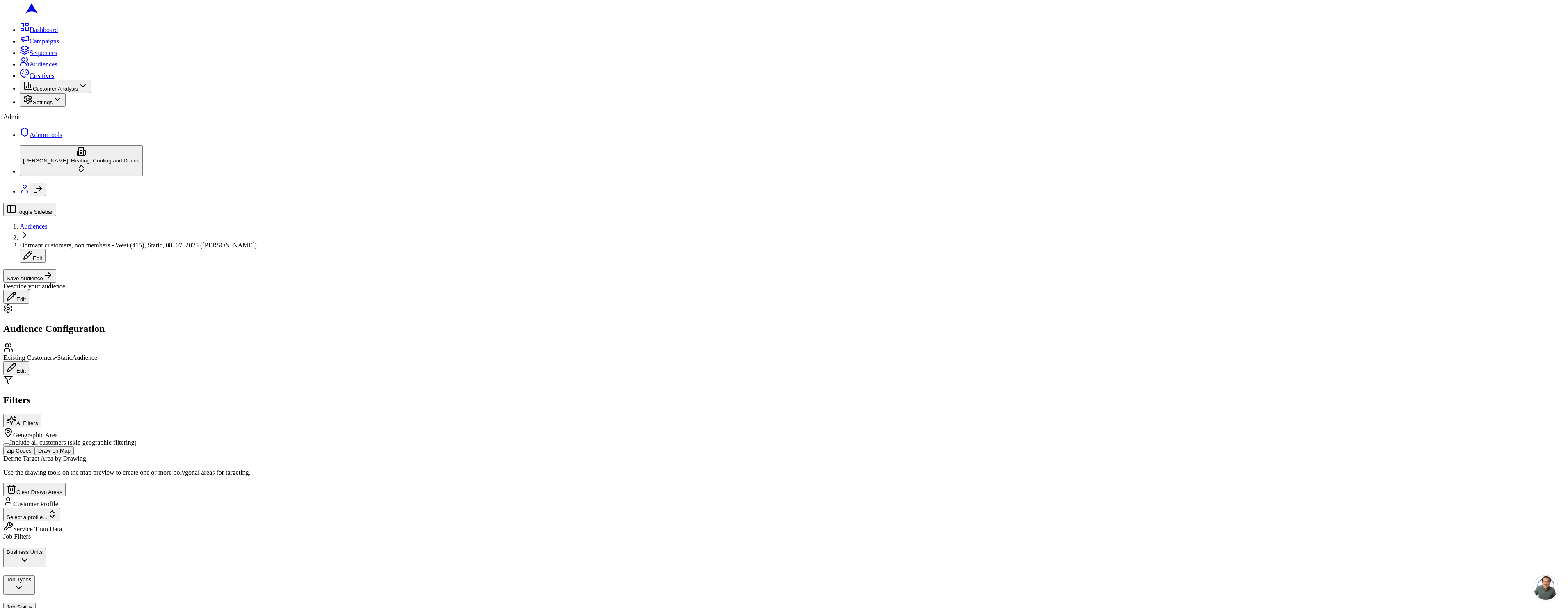
click at [1511, 97] on button "Clear" at bounding box center [1500, 93] width 19 height 9
click at [247, 449] on input "2024-02-07" at bounding box center [245, 444] width 51 height 9
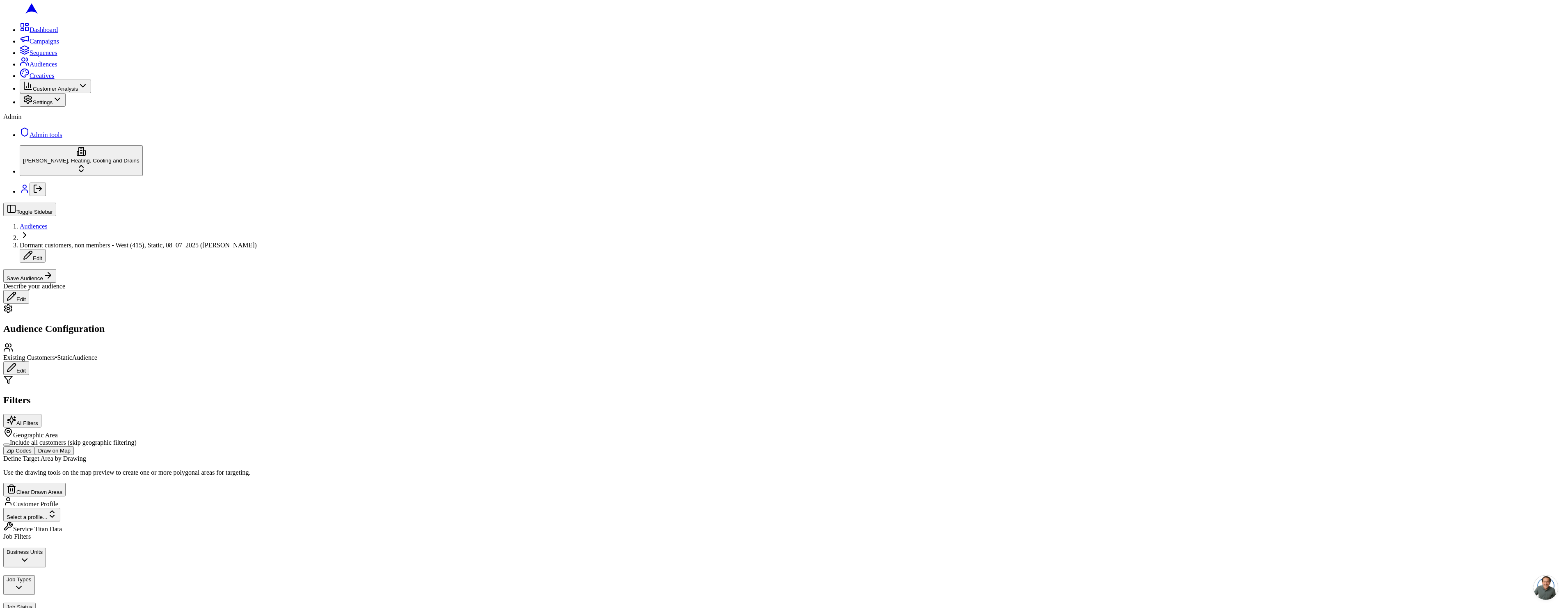
click at [1511, 97] on button "Clear" at bounding box center [1500, 93] width 19 height 9
click at [56, 269] on button "Save Audience" at bounding box center [29, 276] width 53 height 13
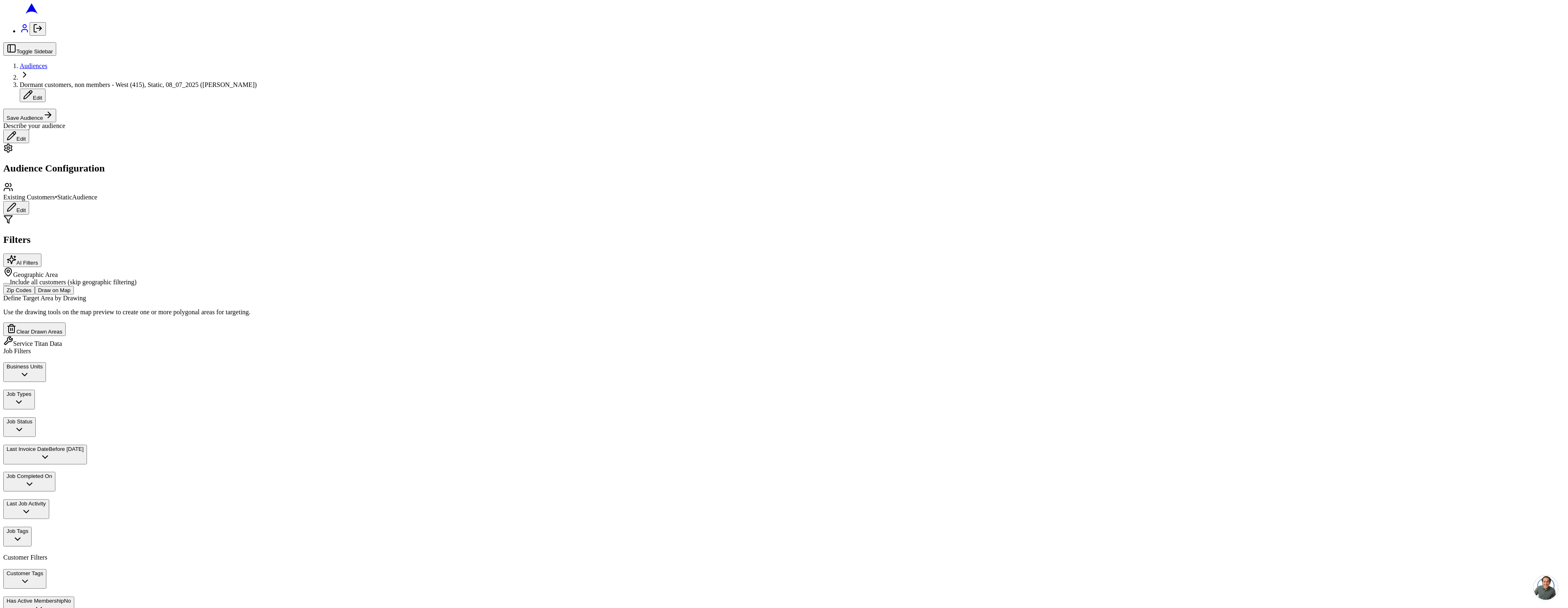
click at [1511, 97] on button "Clear" at bounding box center [1500, 93] width 19 height 9
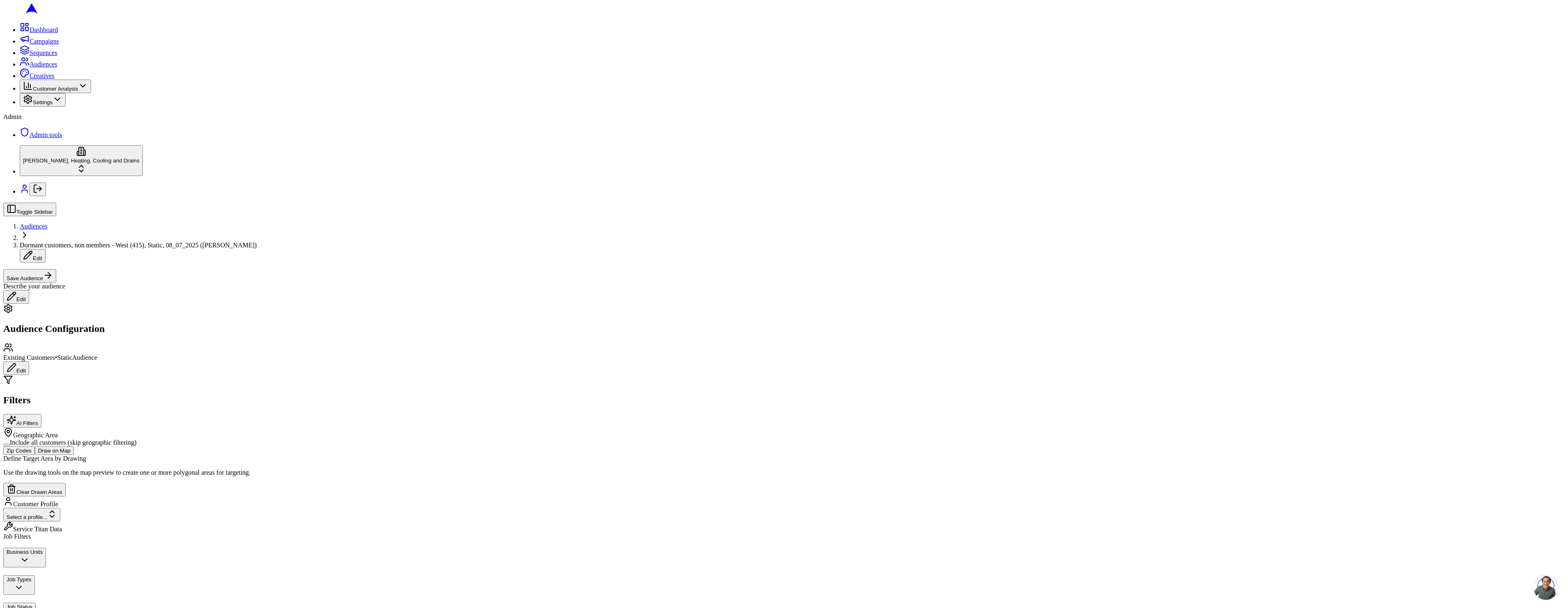
click at [56, 269] on button "Save Audience" at bounding box center [29, 276] width 53 height 13
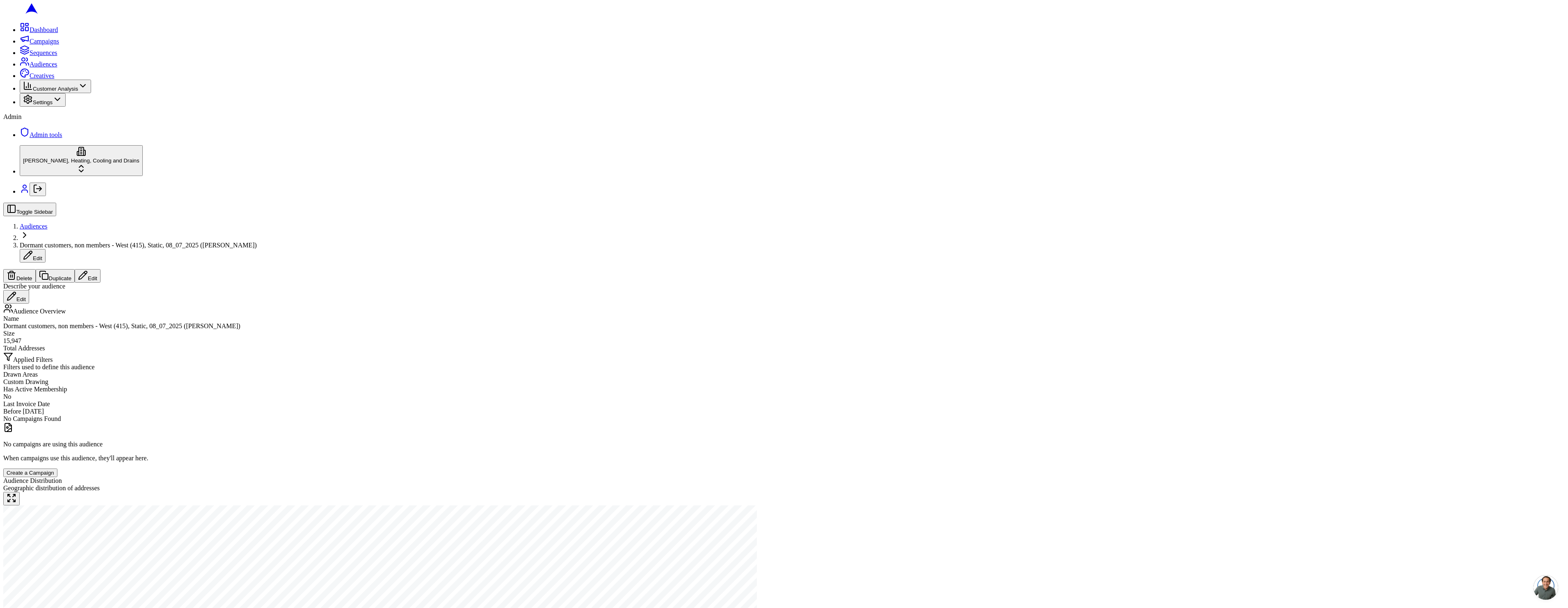
click at [47, 223] on span "Audiences" at bounding box center [33, 226] width 28 height 7
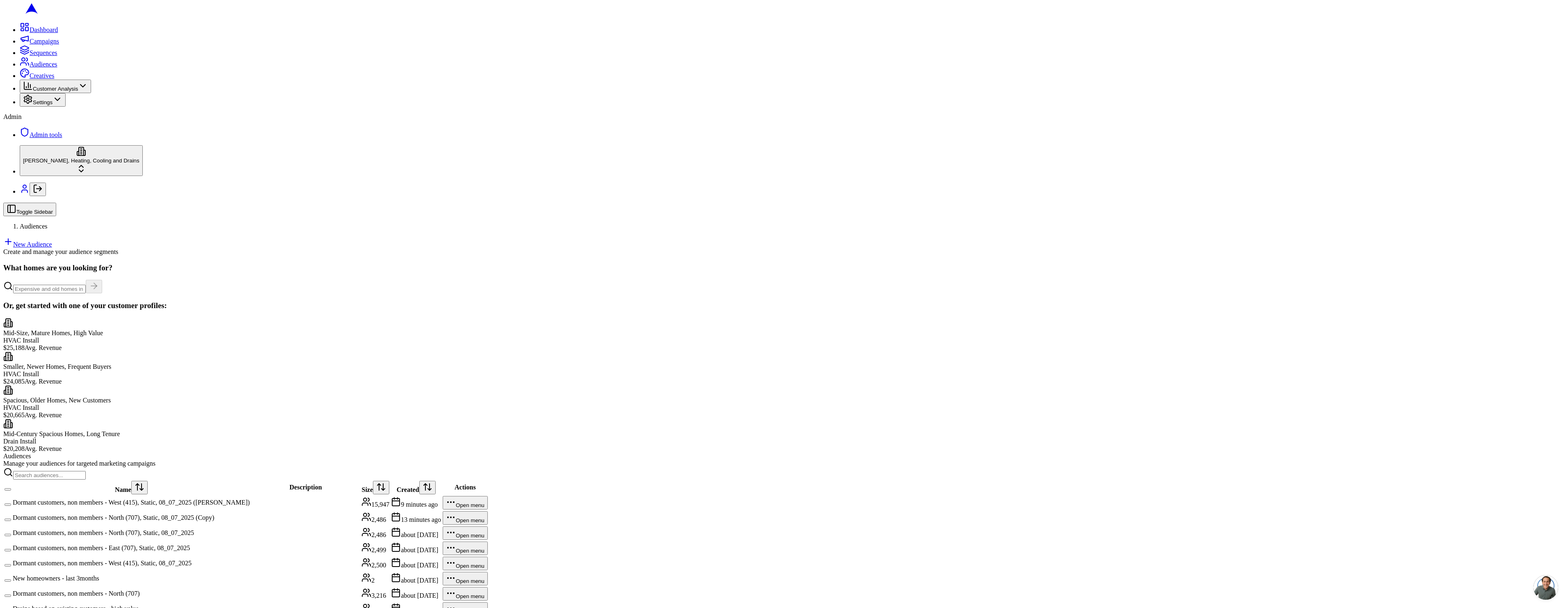
click at [226, 556] on td "Dormant customers, non members - West (415), Static, 08_07_2025" at bounding box center [131, 564] width 238 height 15
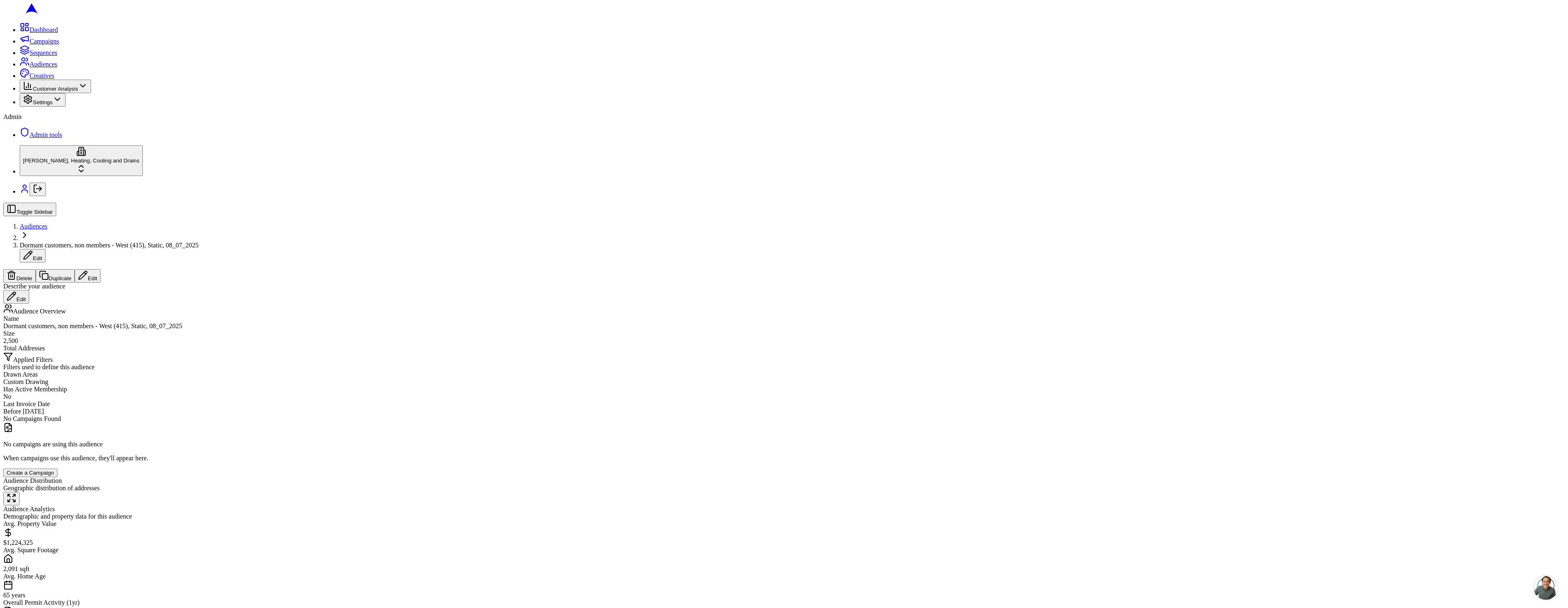
click at [100, 269] on button "Edit" at bounding box center [88, 276] width 26 height 13
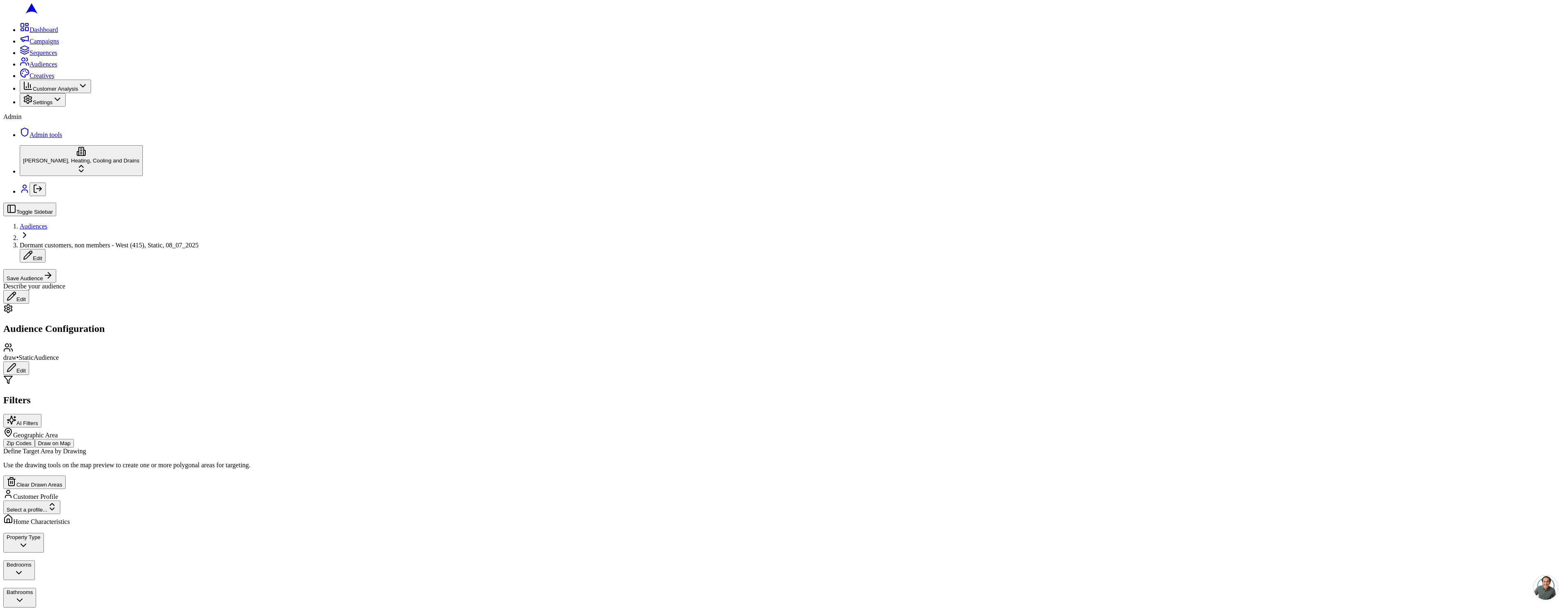
click at [29, 362] on button "Edit" at bounding box center [16, 368] width 26 height 13
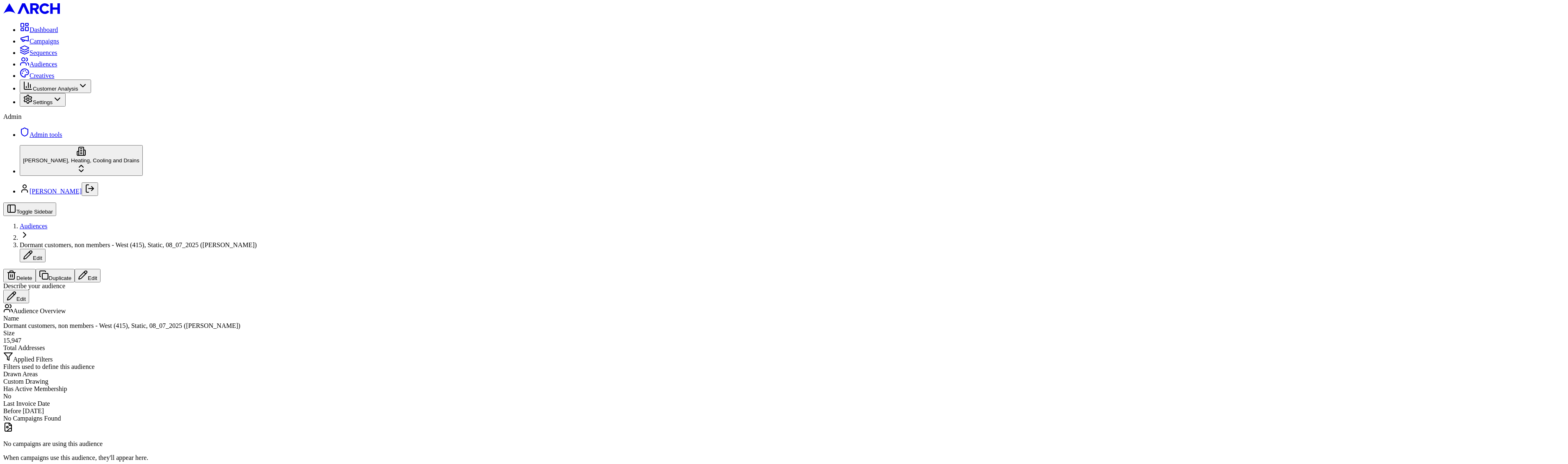
click at [100, 269] on button "Edit" at bounding box center [88, 275] width 26 height 13
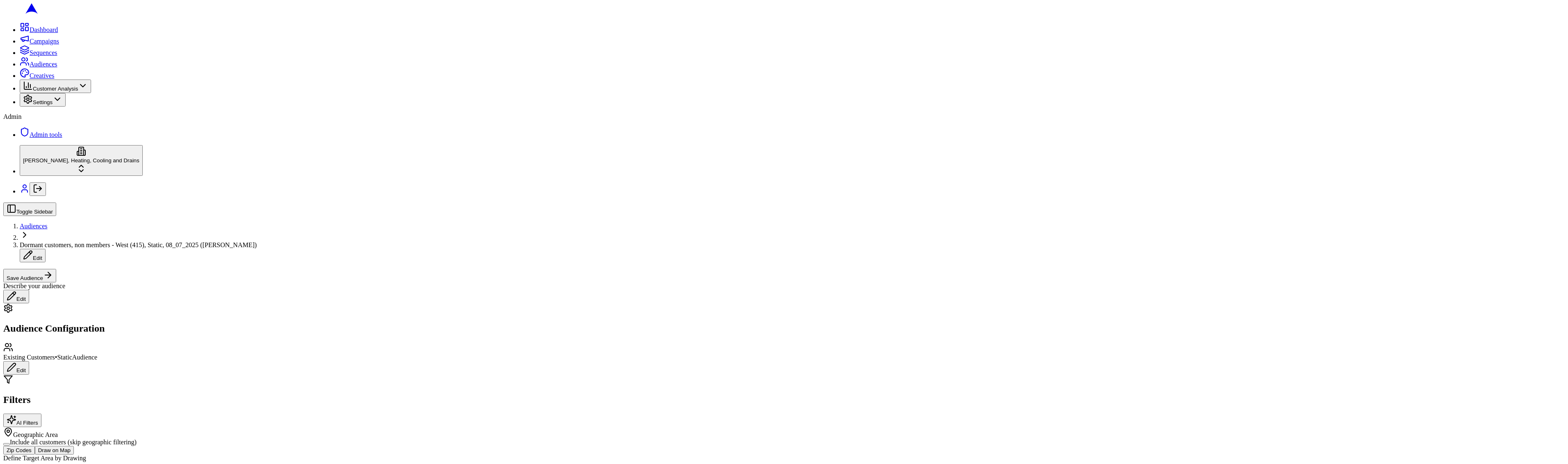
type input "2500"
click at [1491, 97] on button "Set" at bounding box center [1483, 92] width 15 height 9
click at [56, 269] on button "Save Audience" at bounding box center [29, 275] width 53 height 13
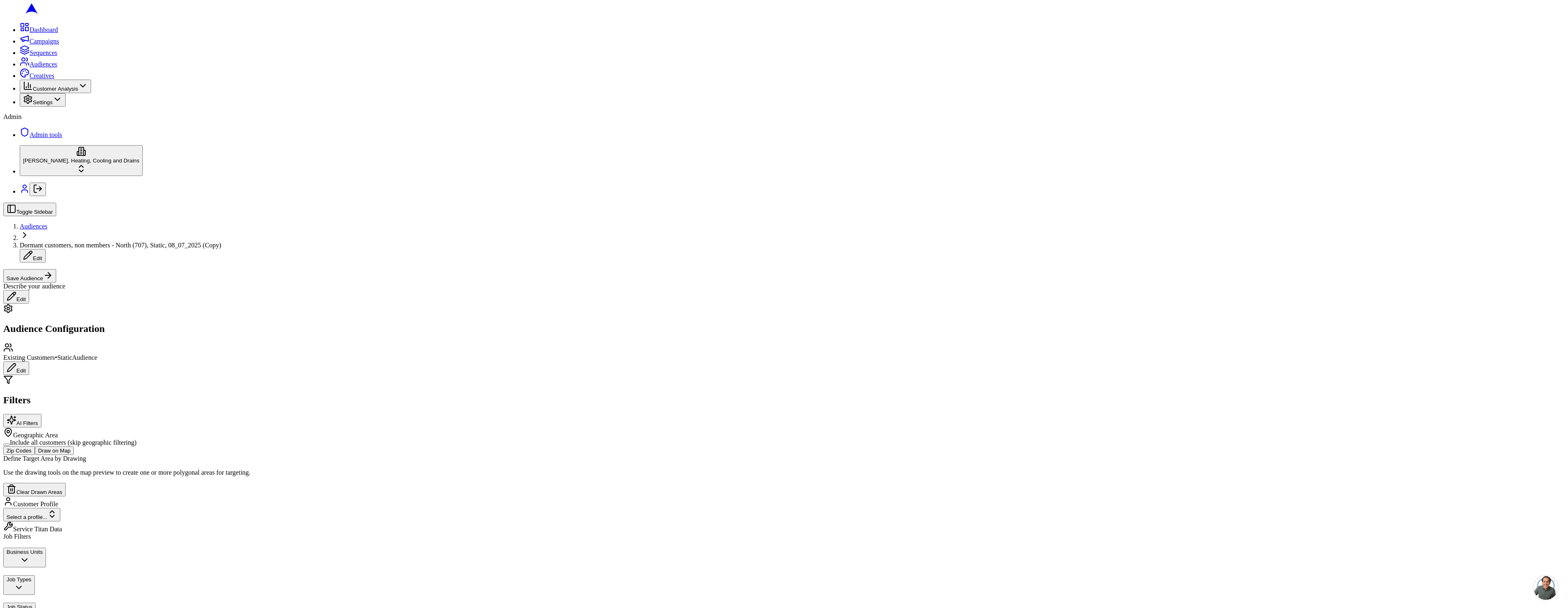
click at [47, 223] on span "Audiences" at bounding box center [33, 226] width 28 height 7
